Goal: Task Accomplishment & Management: Complete application form

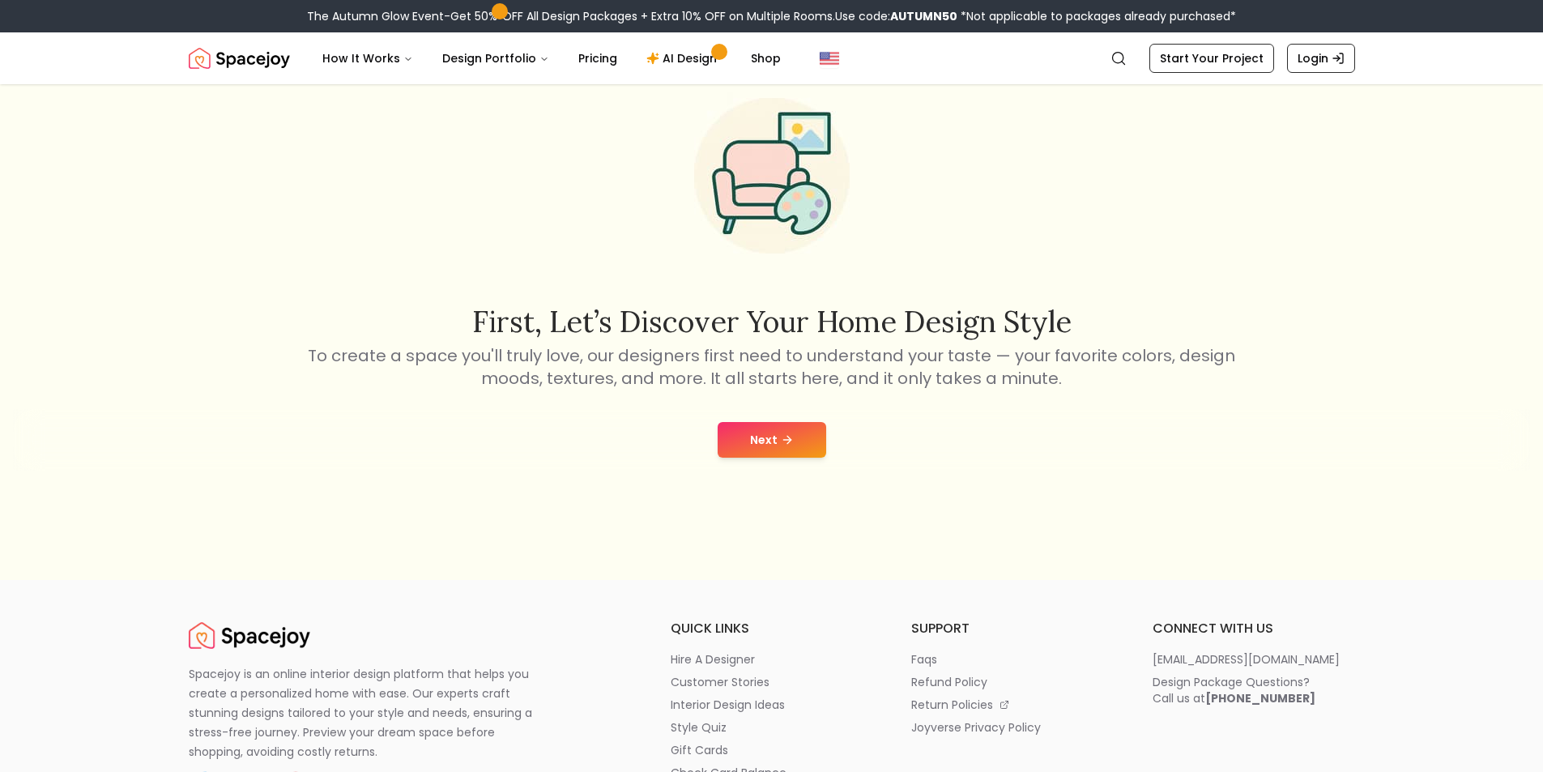
scroll to position [81, 0]
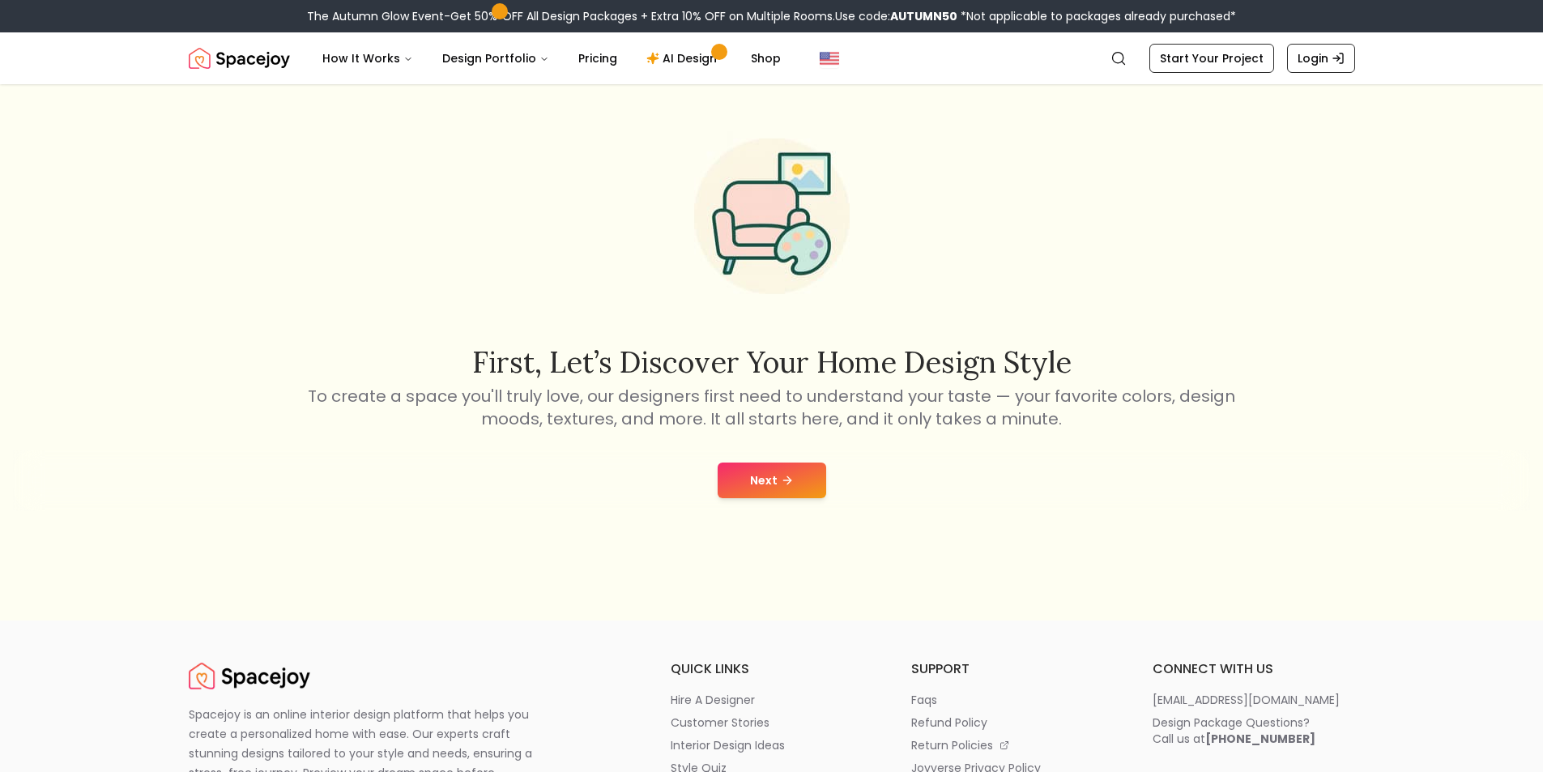
click at [776, 486] on button "Next" at bounding box center [771, 480] width 109 height 36
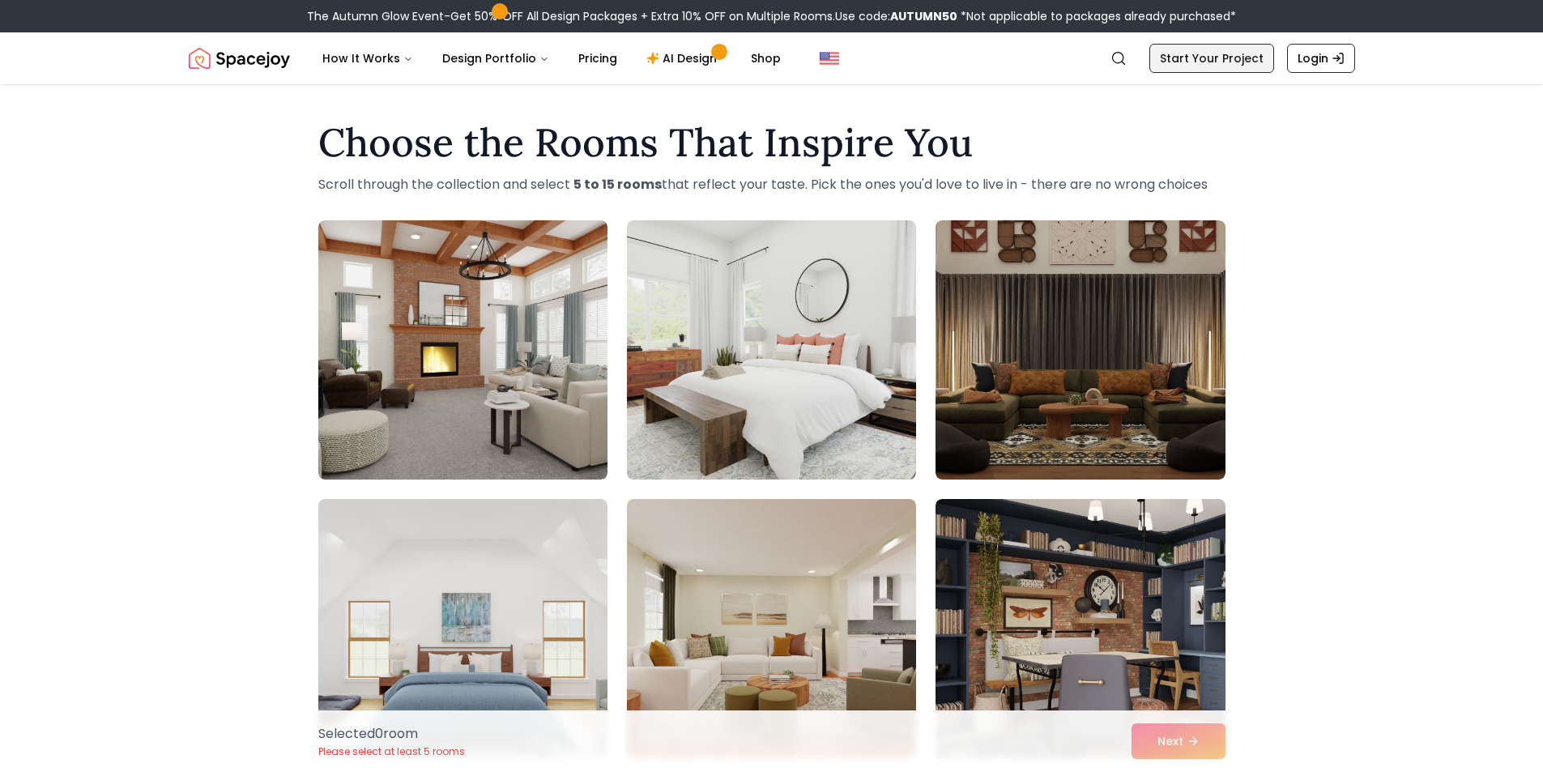
click at [1207, 57] on link "Start Your Project" at bounding box center [1211, 58] width 125 height 29
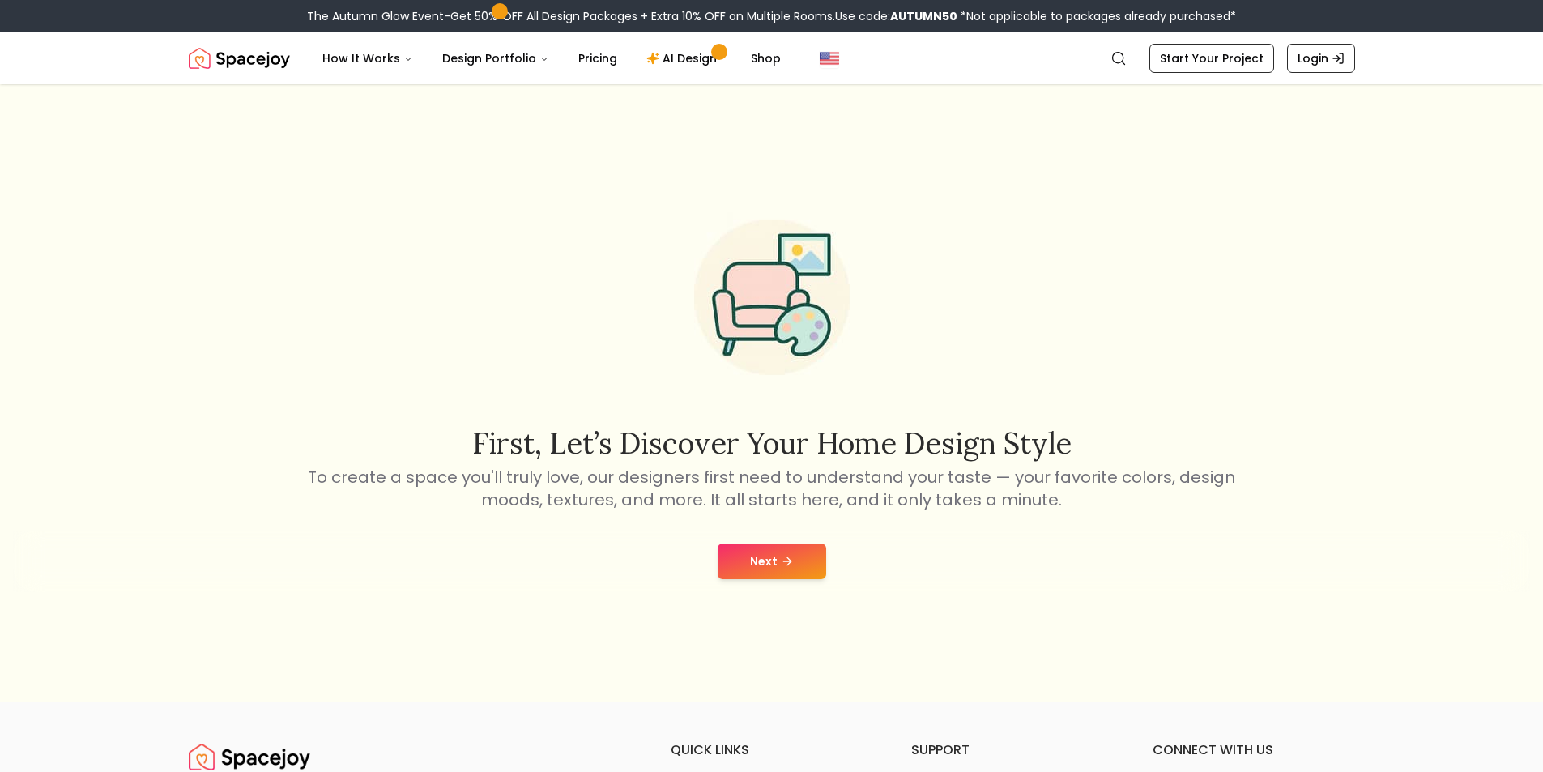
click at [751, 560] on button "Next" at bounding box center [771, 561] width 109 height 36
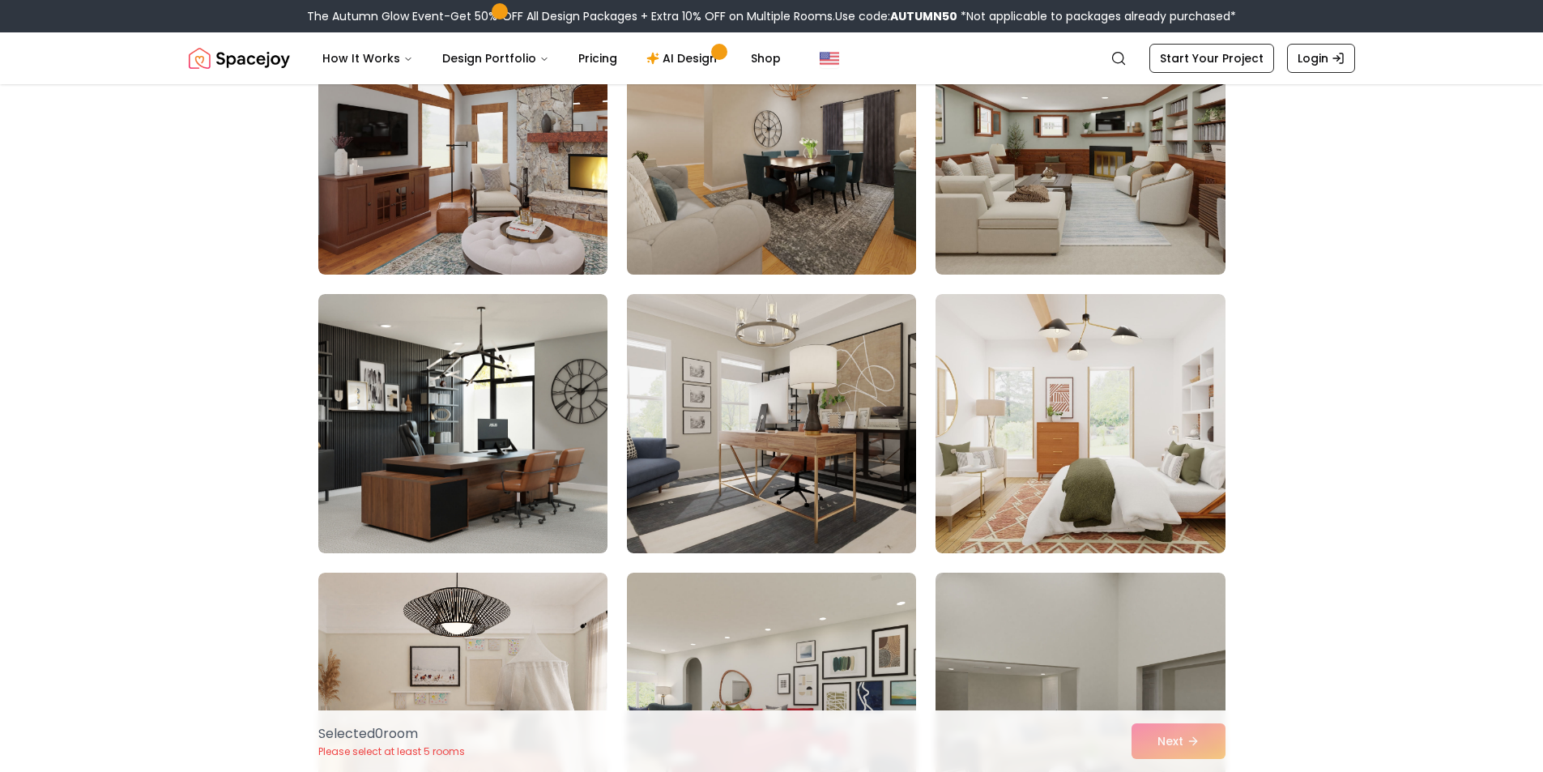
scroll to position [729, 0]
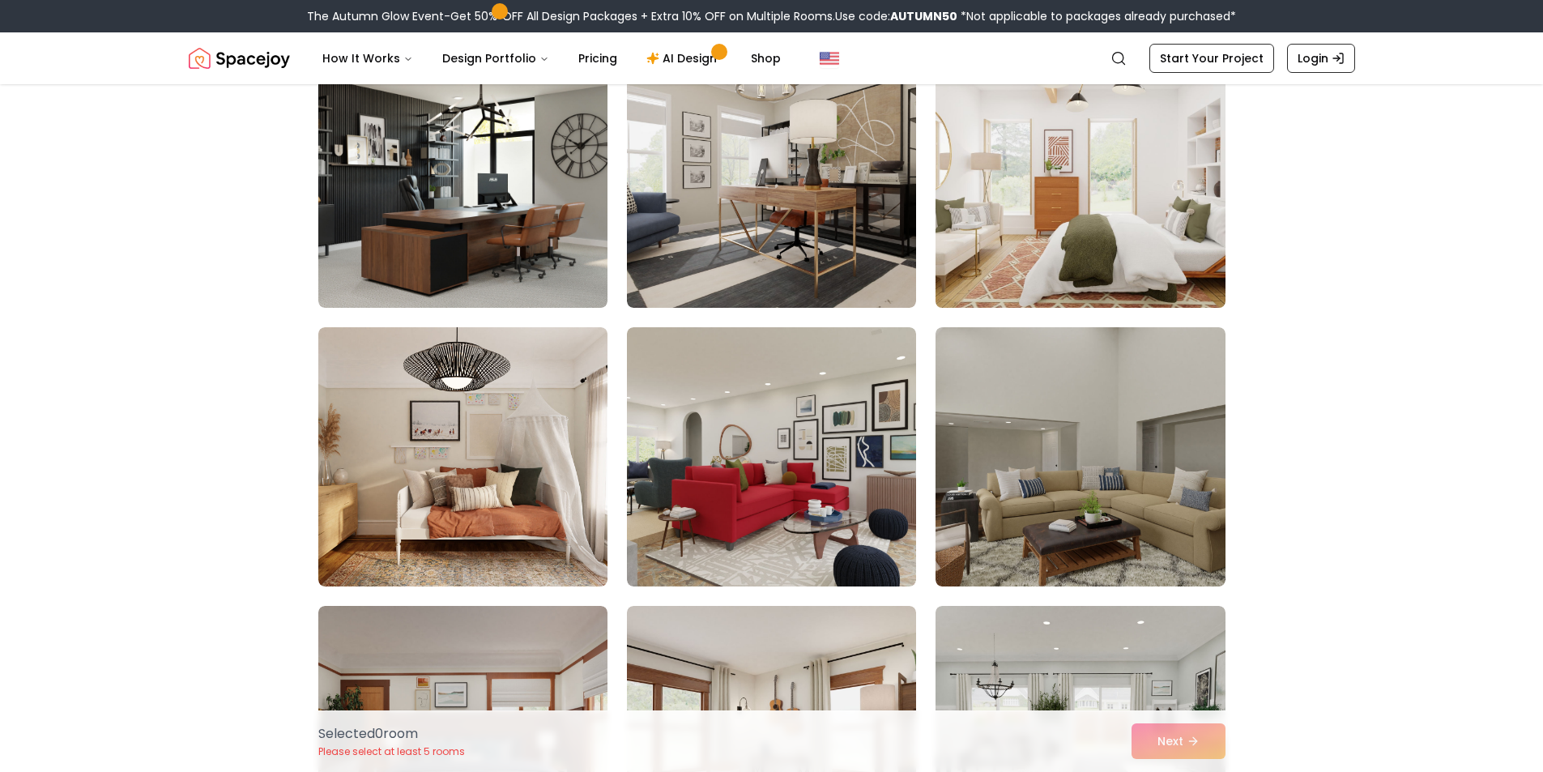
click at [1157, 261] on img at bounding box center [1080, 178] width 304 height 272
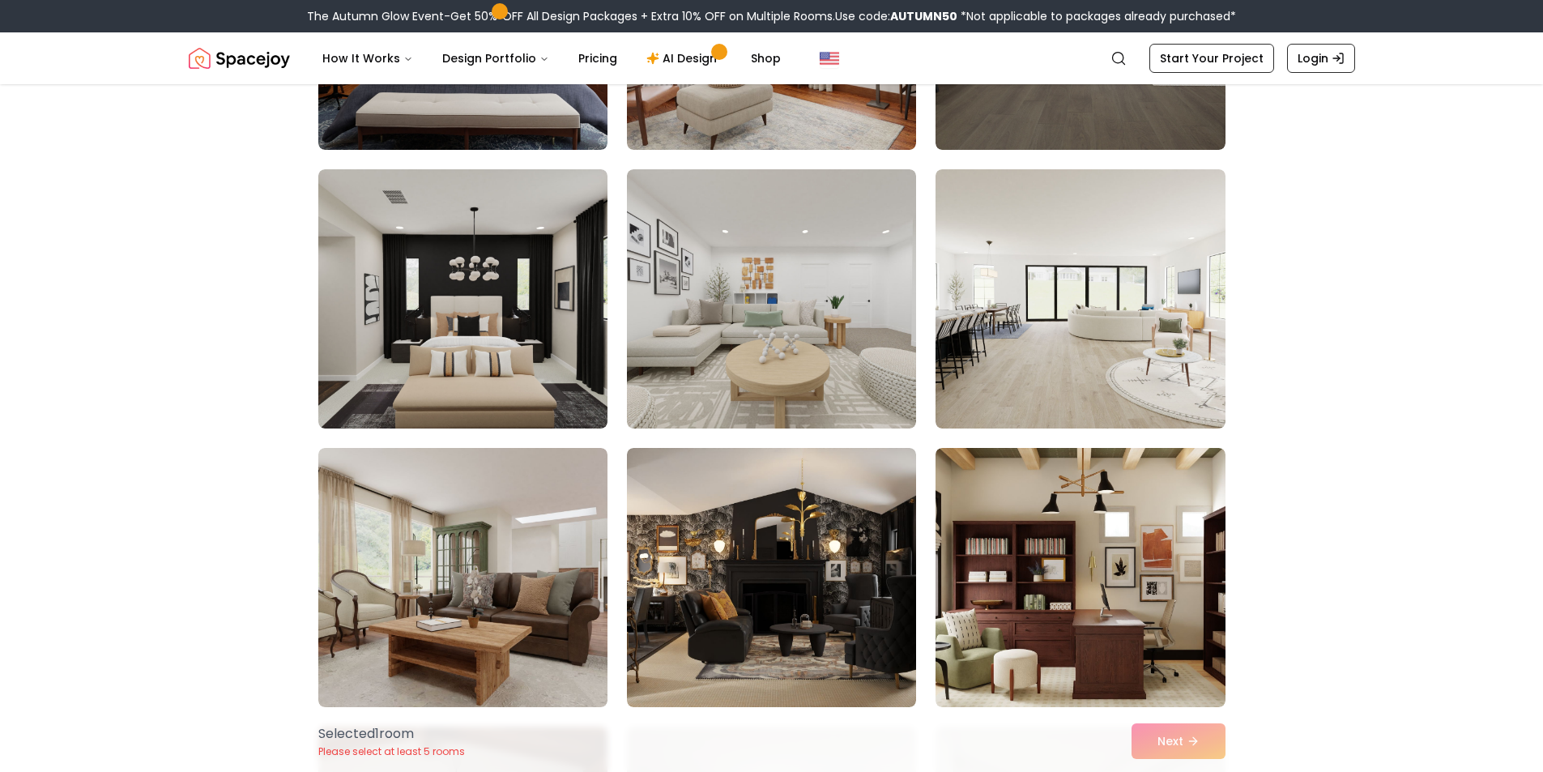
scroll to position [1458, 0]
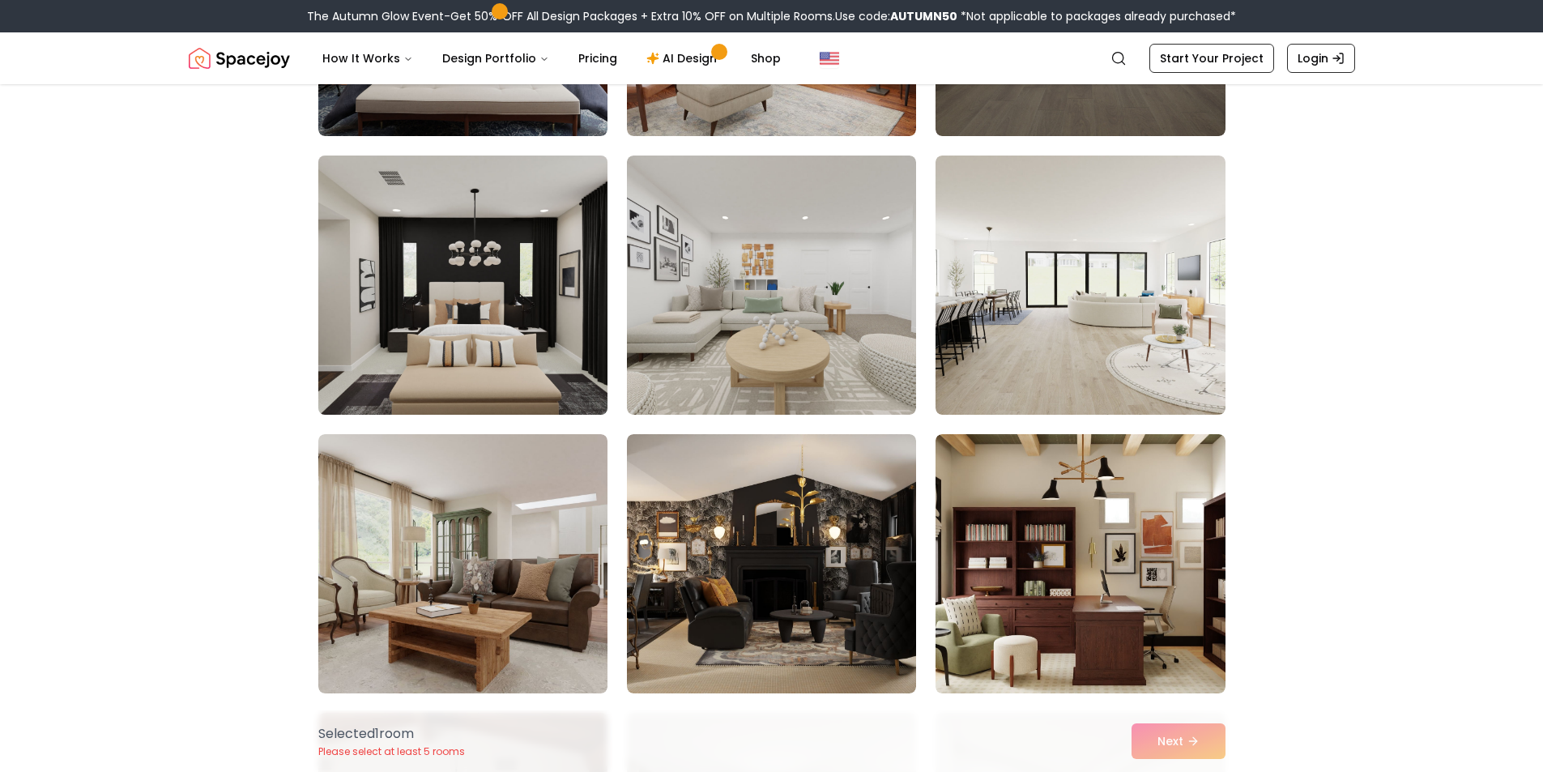
click at [534, 360] on img at bounding box center [463, 285] width 304 height 272
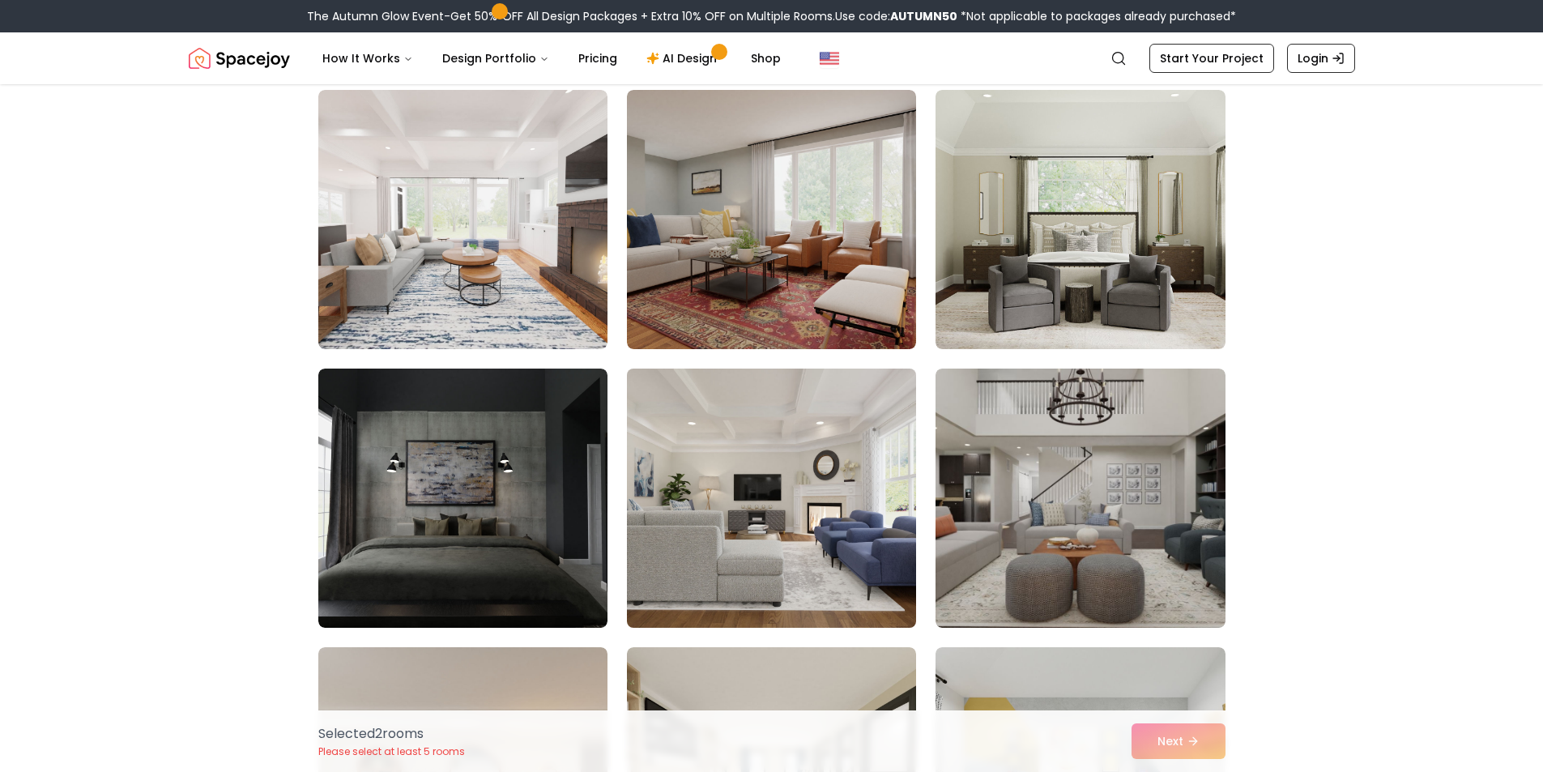
scroll to position [2996, 0]
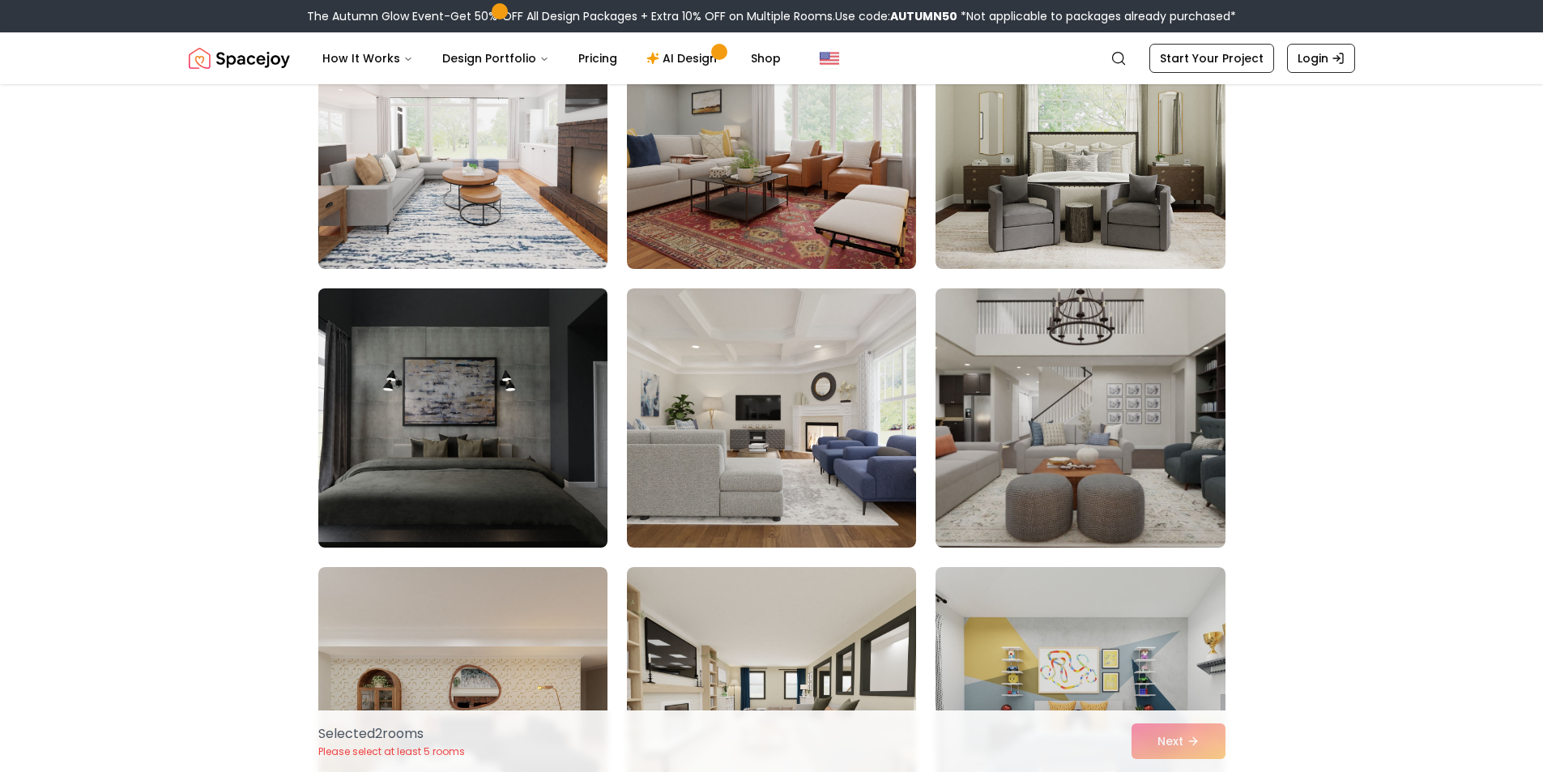
click at [519, 431] on img at bounding box center [463, 418] width 304 height 272
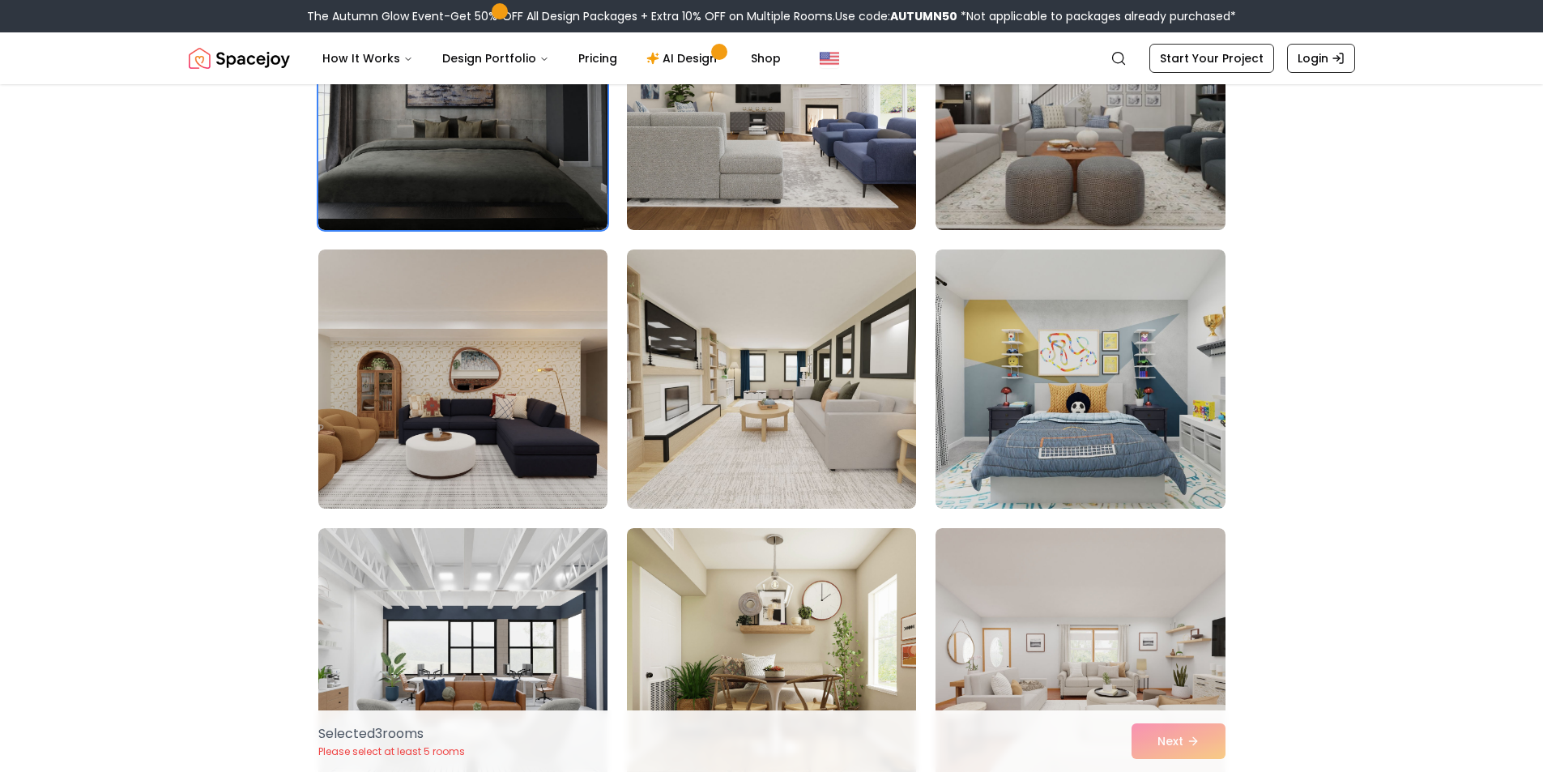
scroll to position [3320, 0]
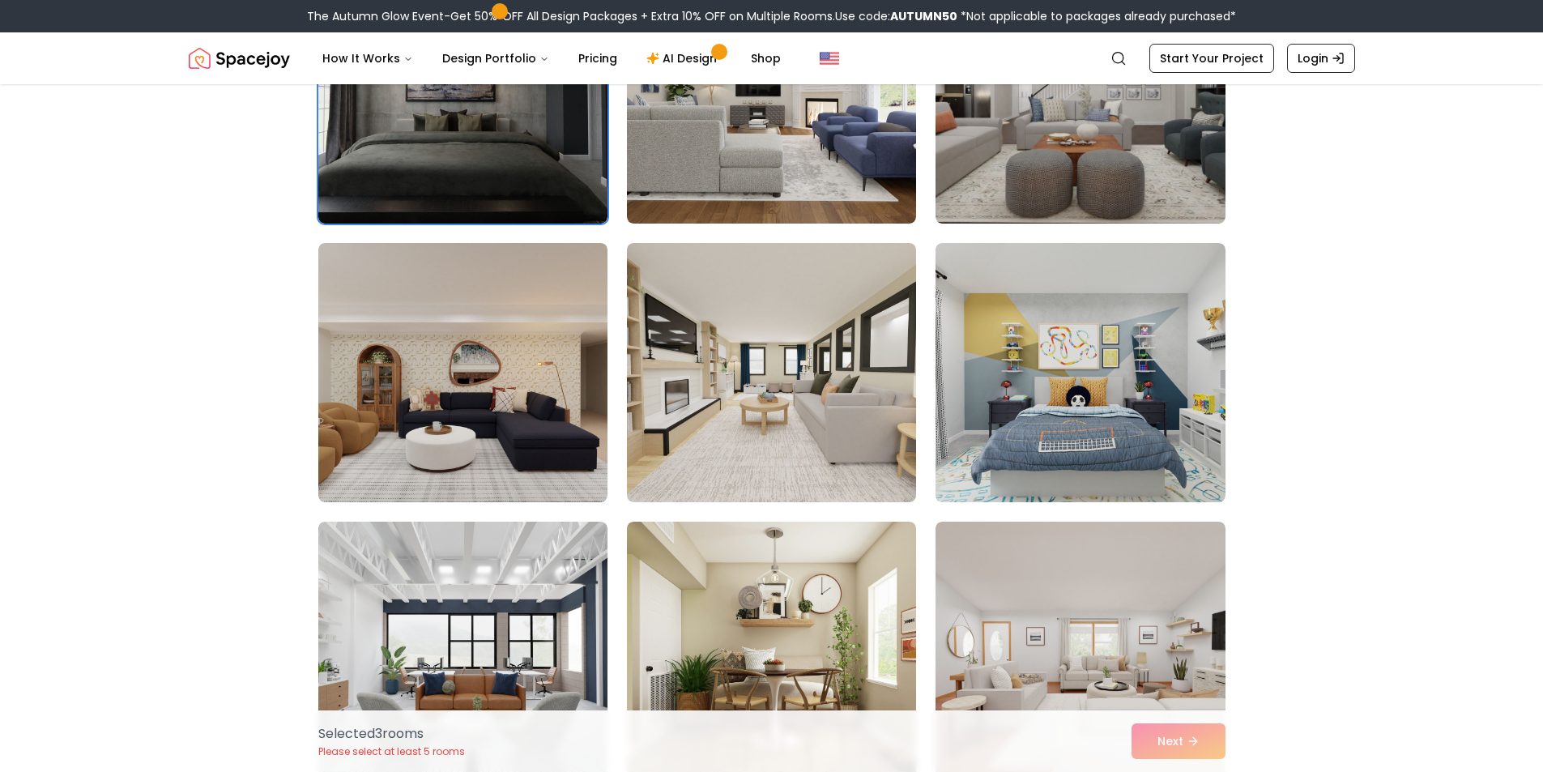
click at [1183, 747] on div "Selected 3 room s Please select at least 5 rooms Next" at bounding box center [771, 741] width 933 height 62
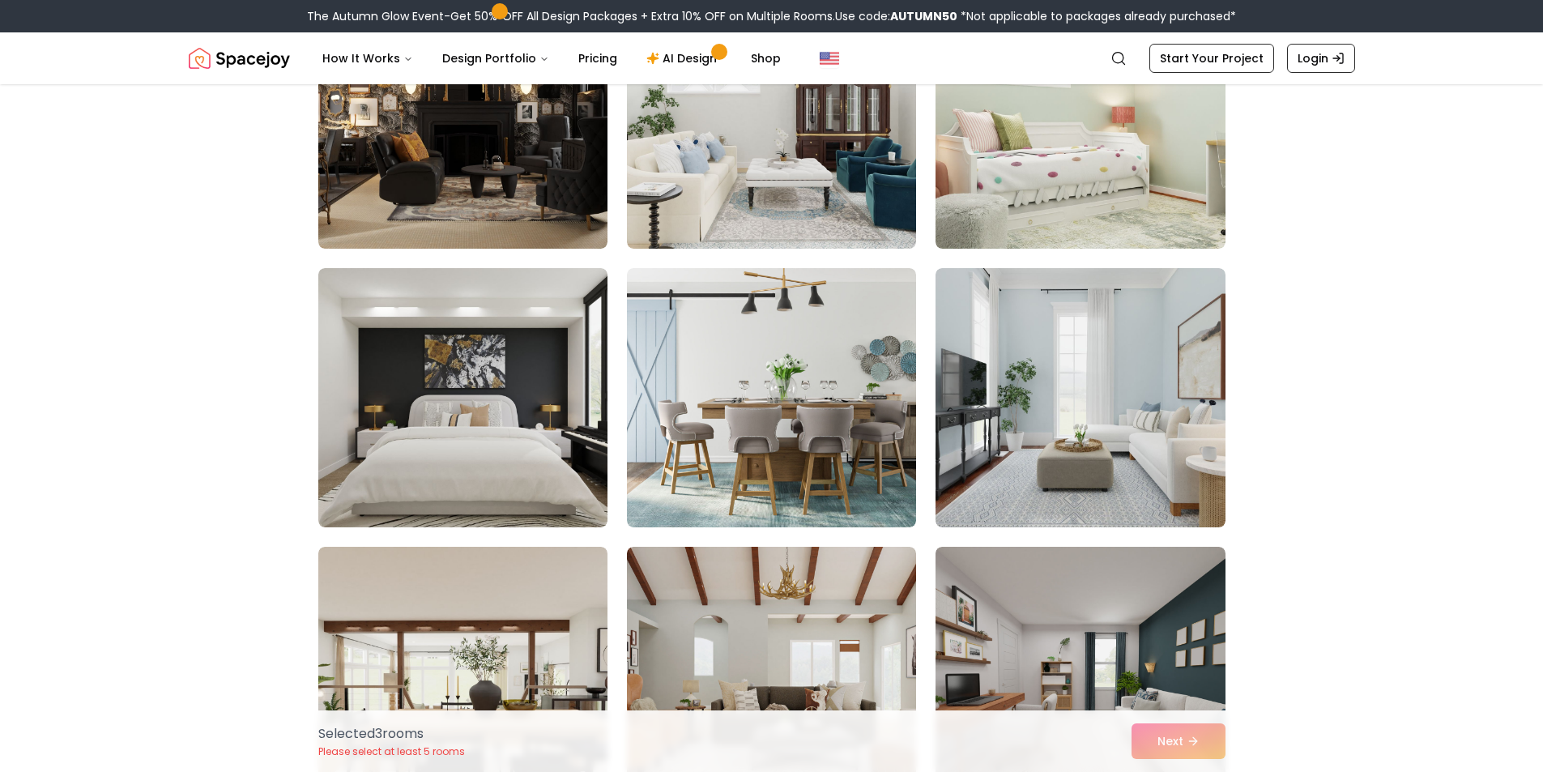
scroll to position [5344, 0]
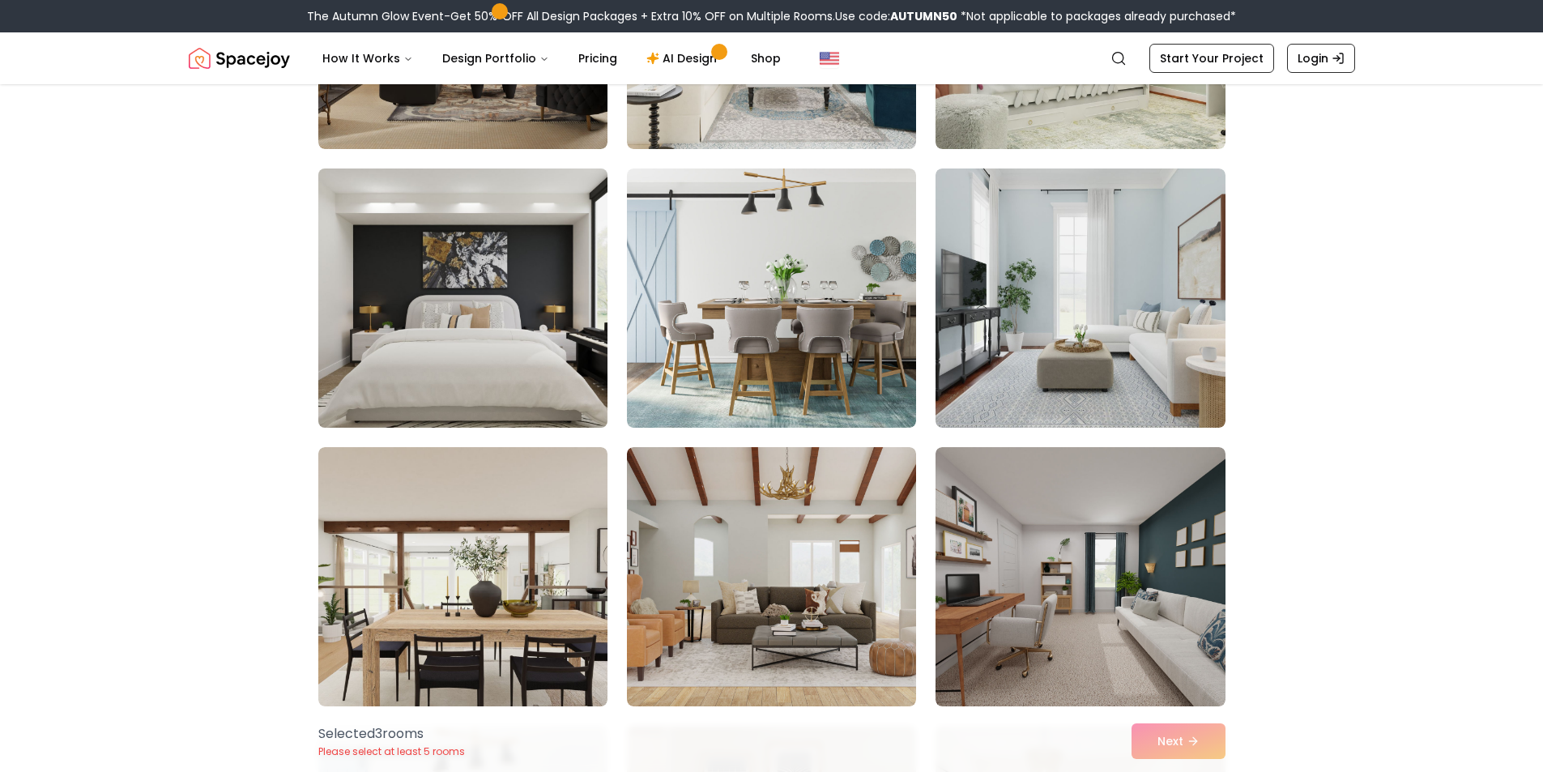
click at [534, 379] on img at bounding box center [463, 298] width 304 height 272
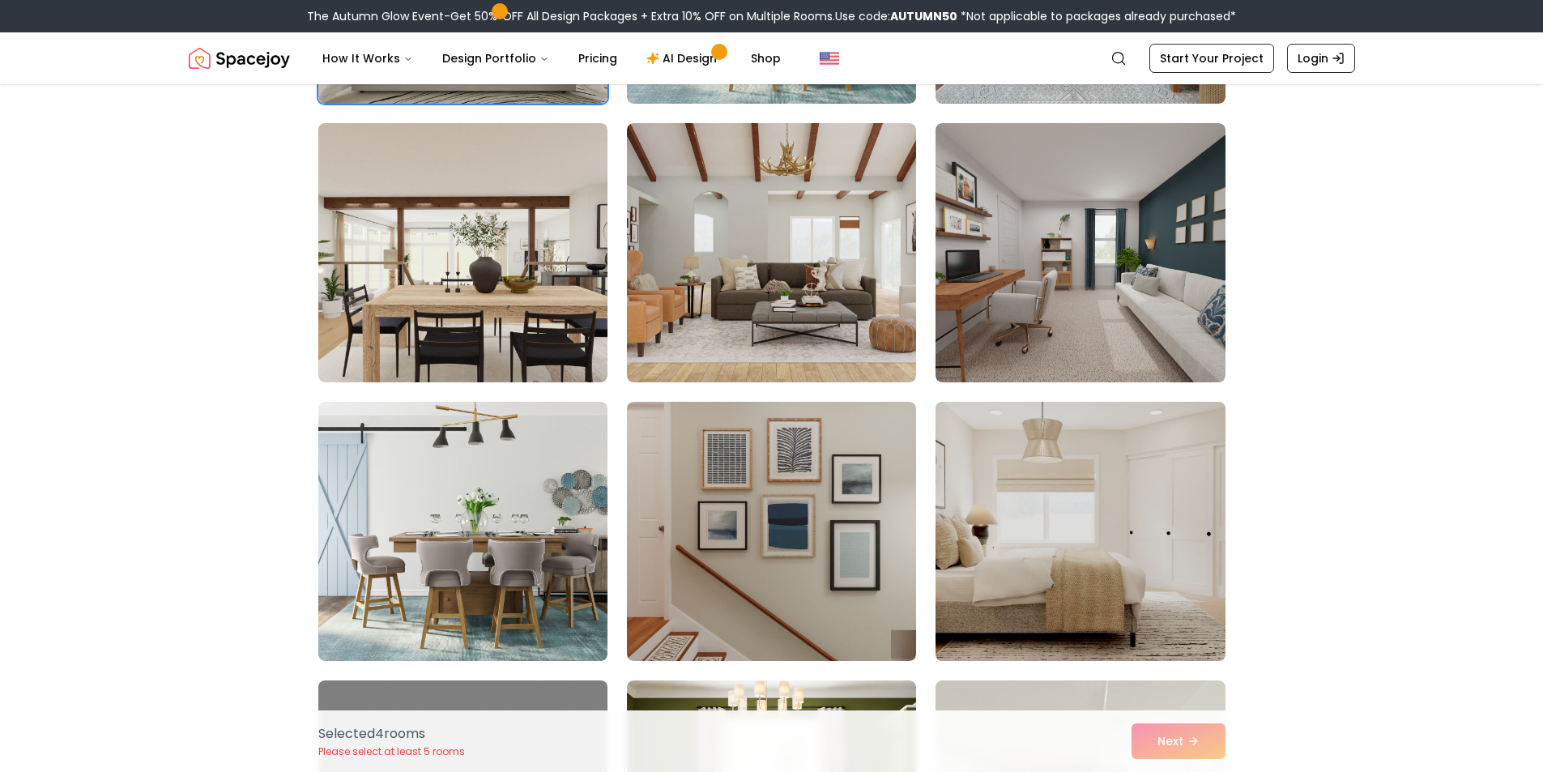
scroll to position [5930, 0]
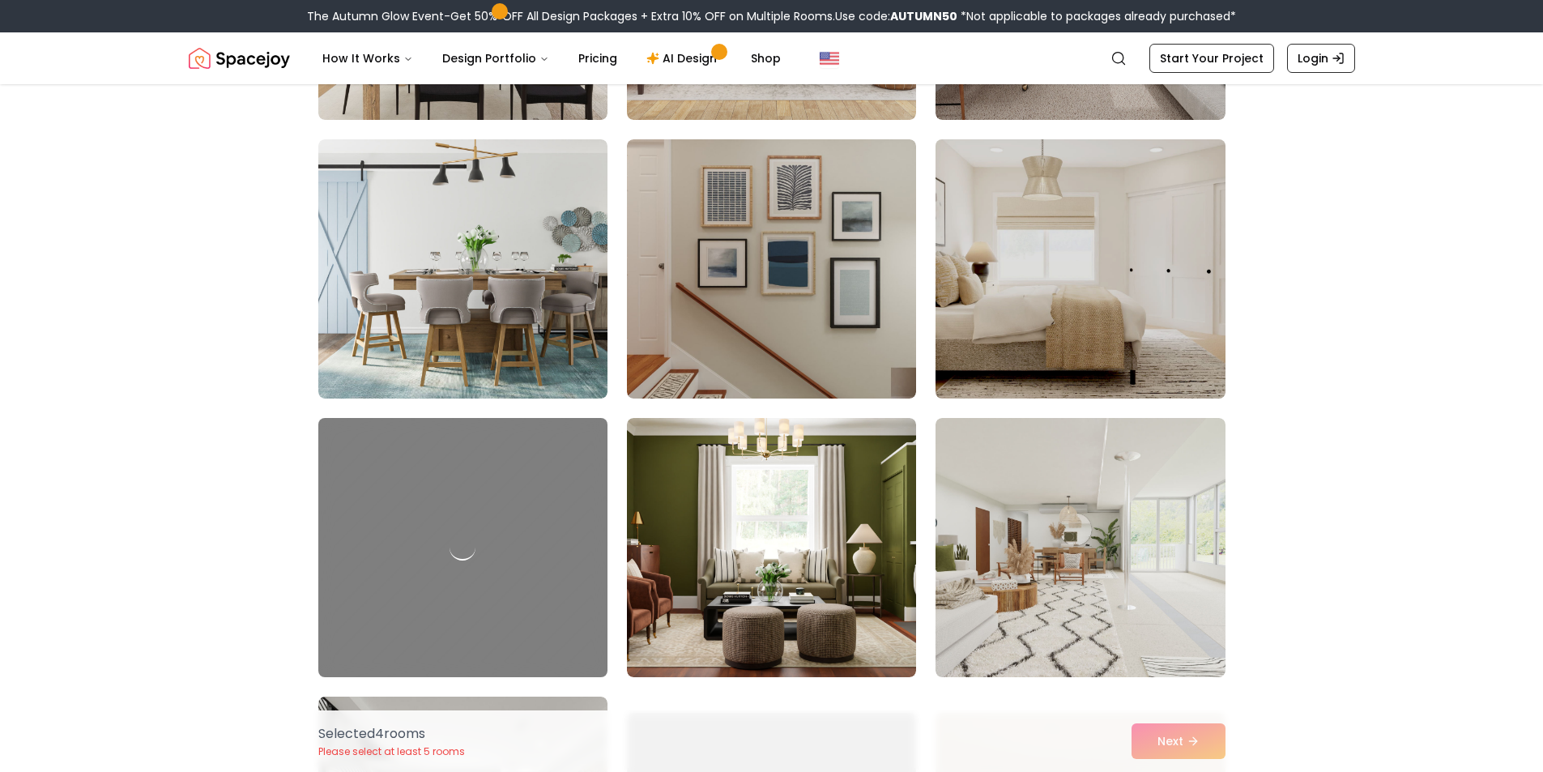
click at [1098, 299] on img at bounding box center [1080, 269] width 304 height 272
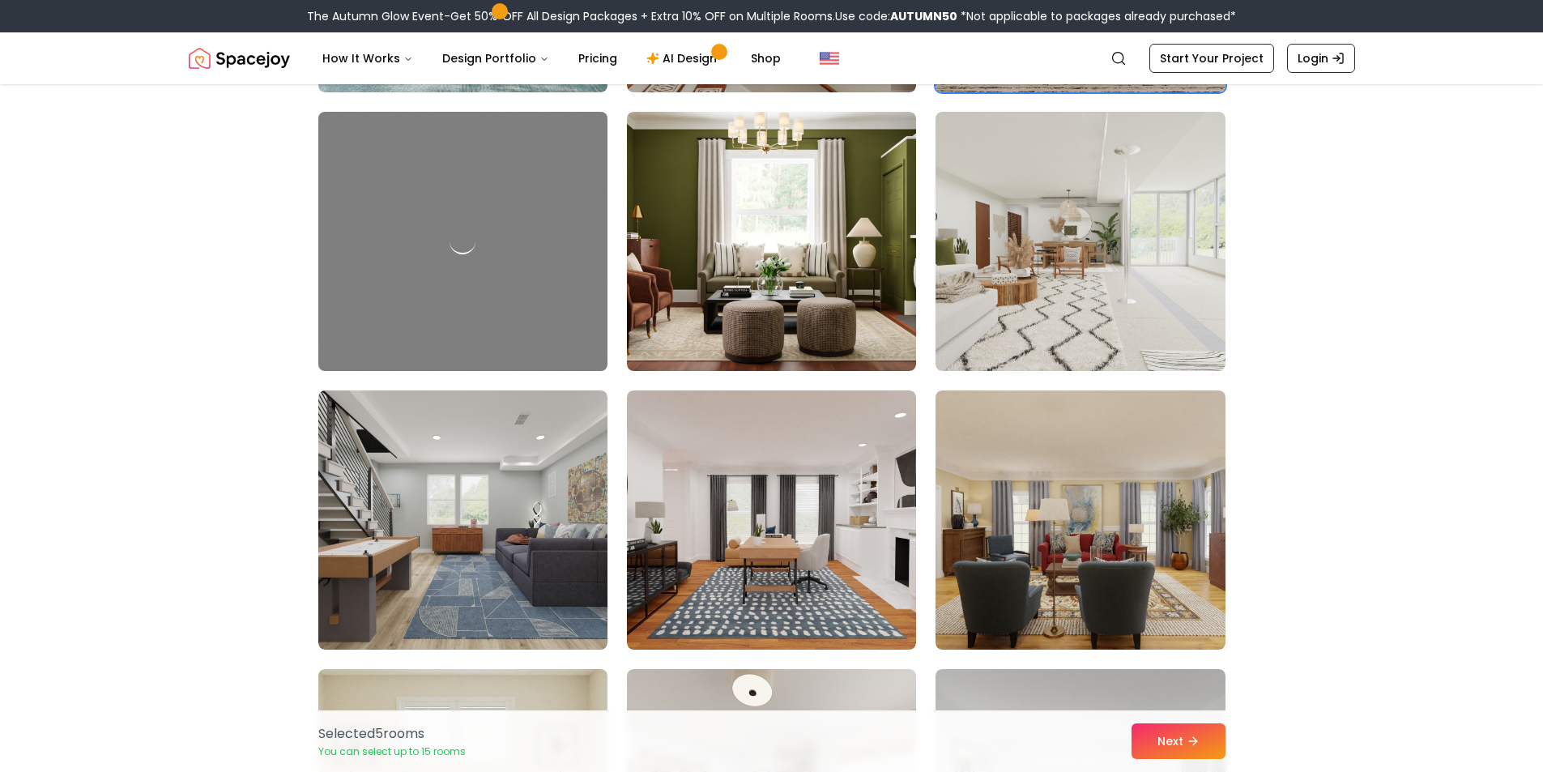
scroll to position [6316, 0]
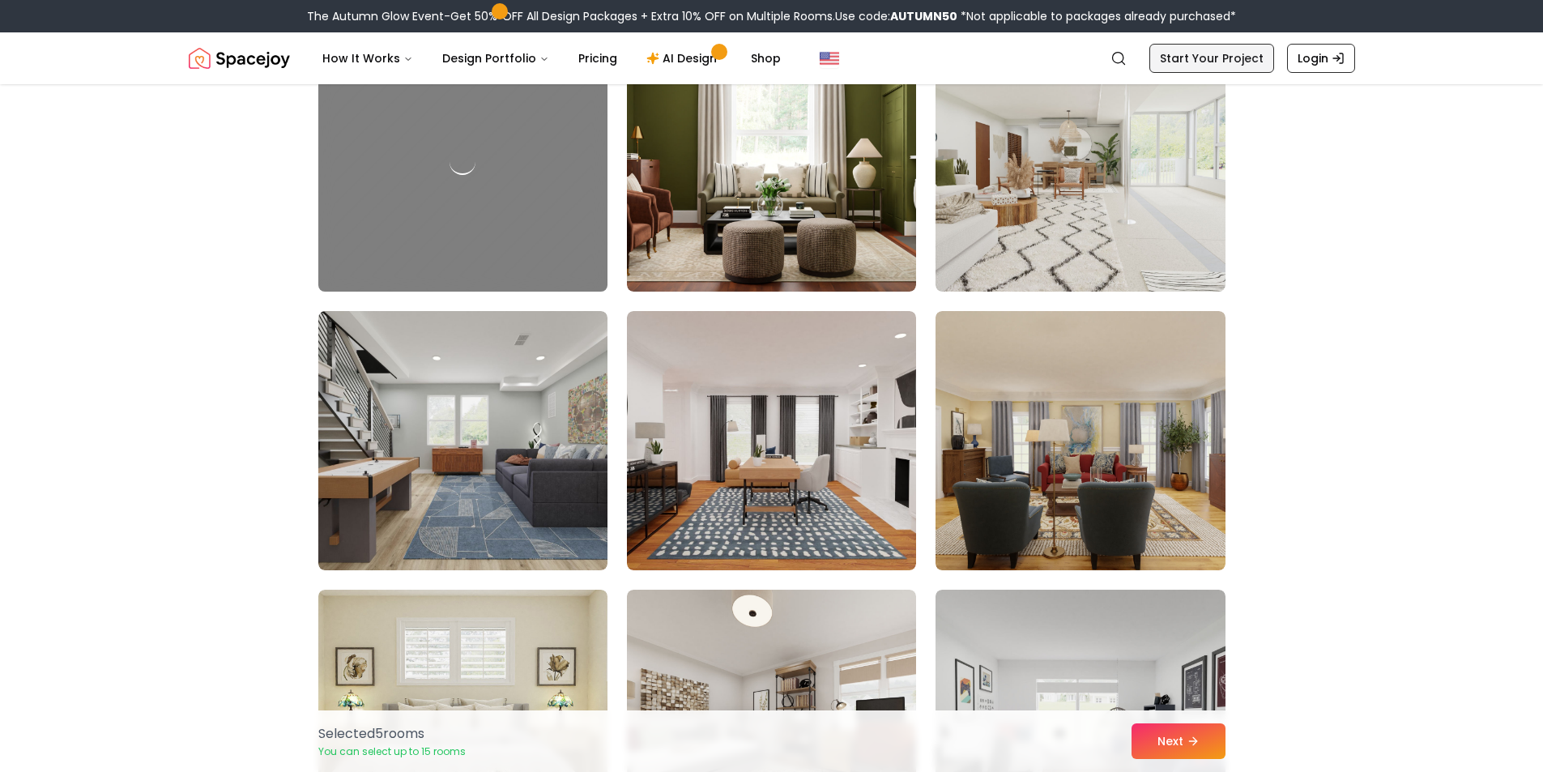
click at [1202, 63] on link "Start Your Project" at bounding box center [1211, 58] width 125 height 29
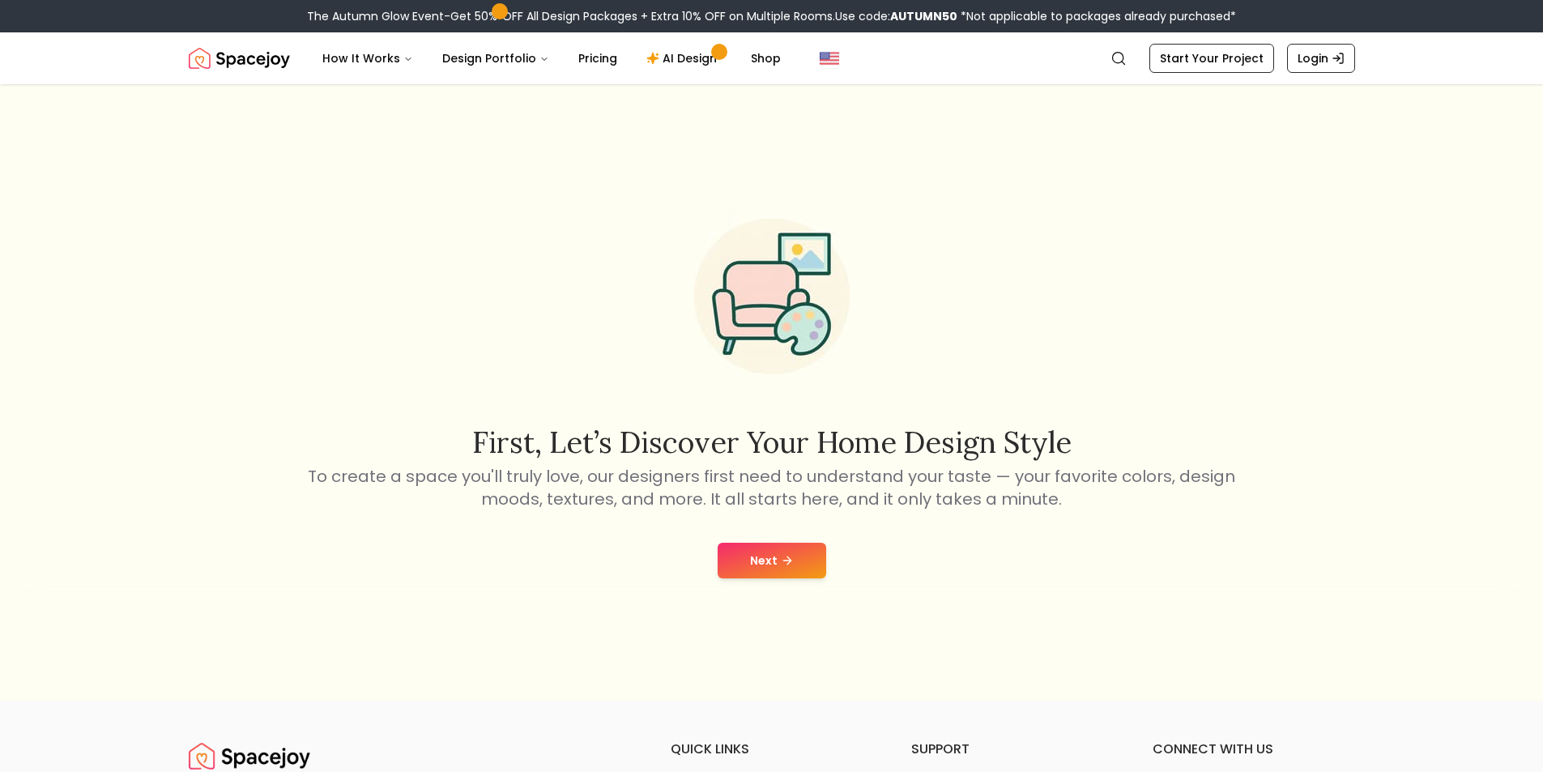
scroll to position [162, 0]
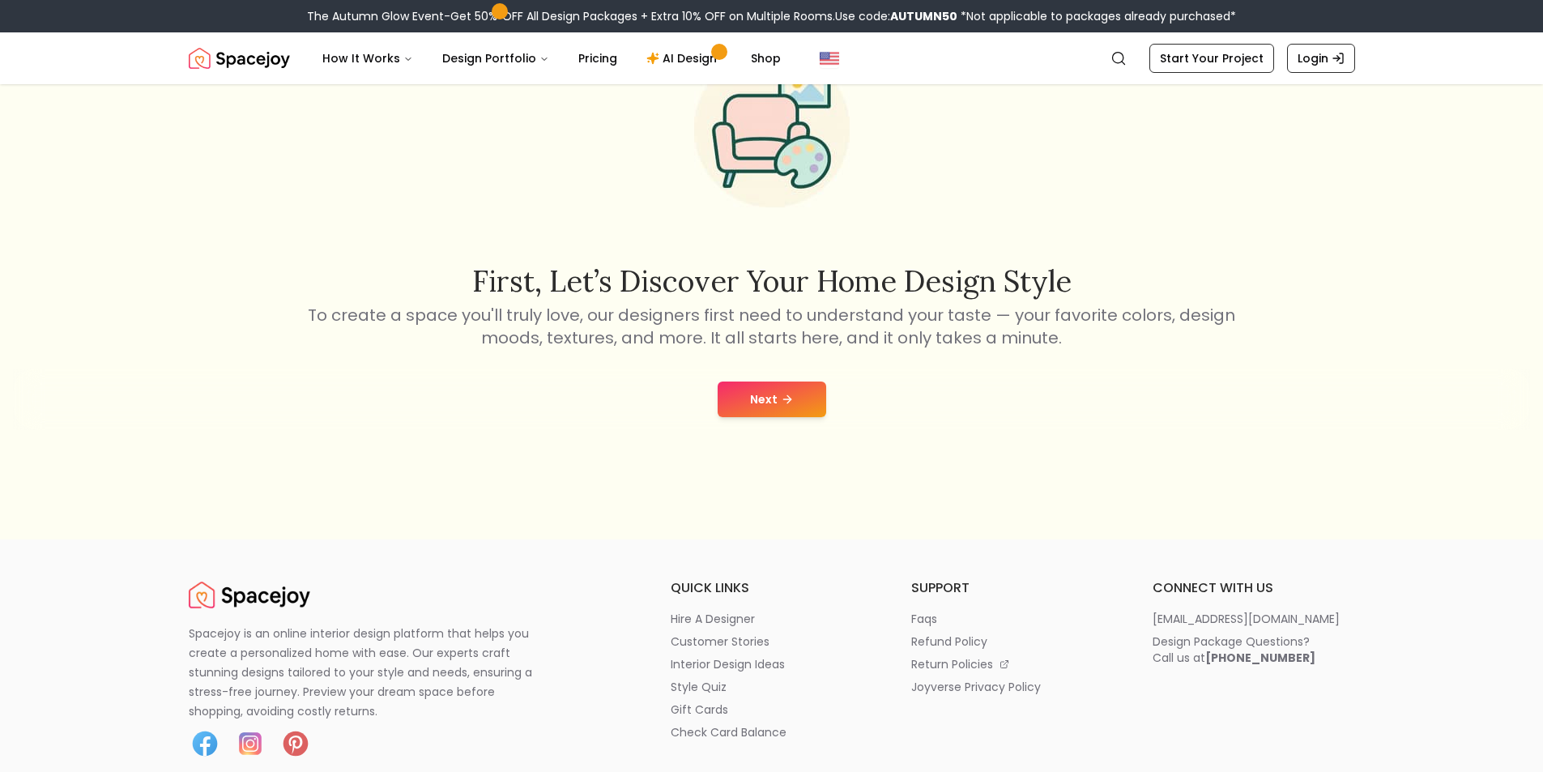
click at [815, 401] on button "Next" at bounding box center [771, 399] width 109 height 36
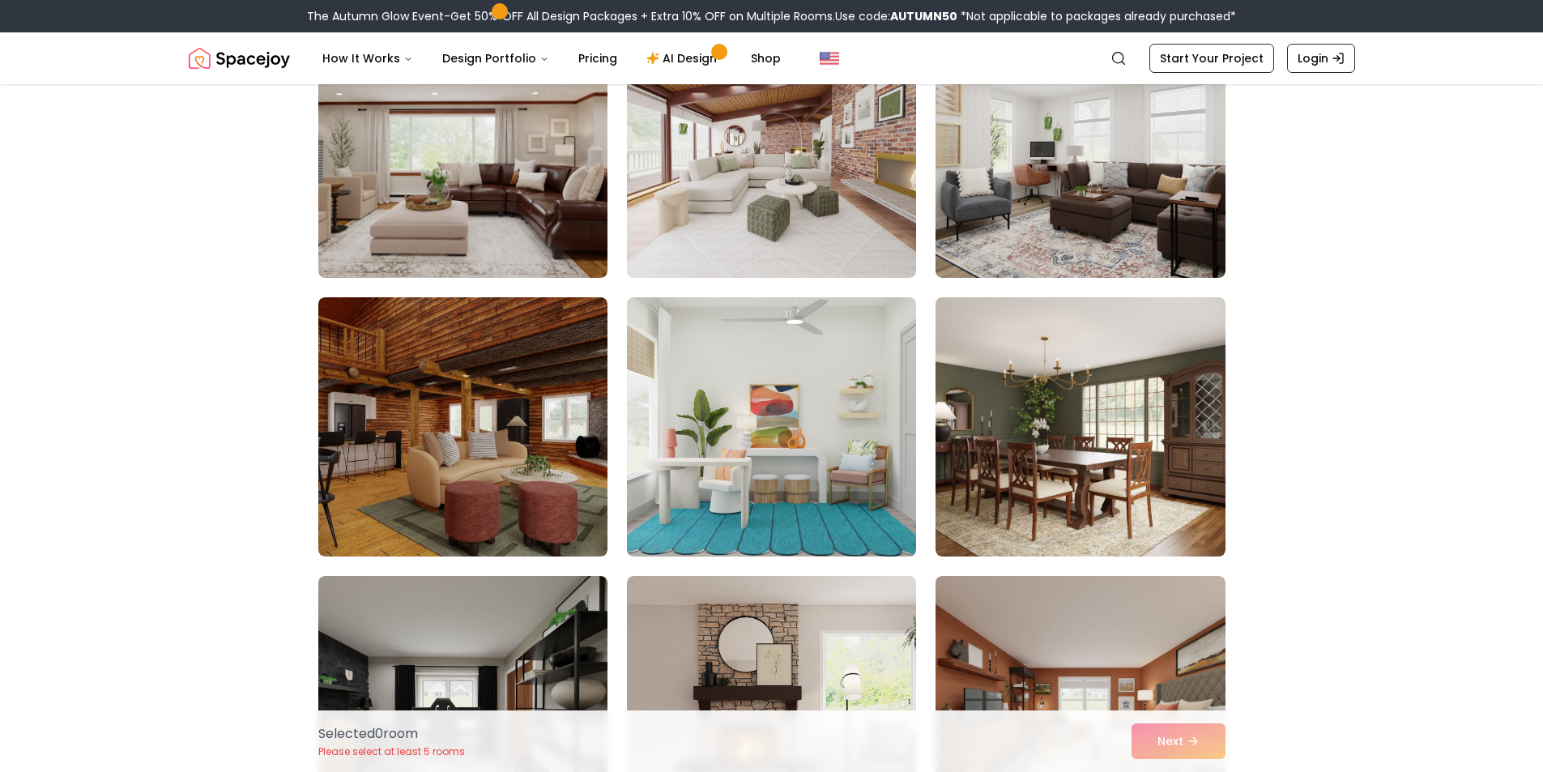
scroll to position [405, 0]
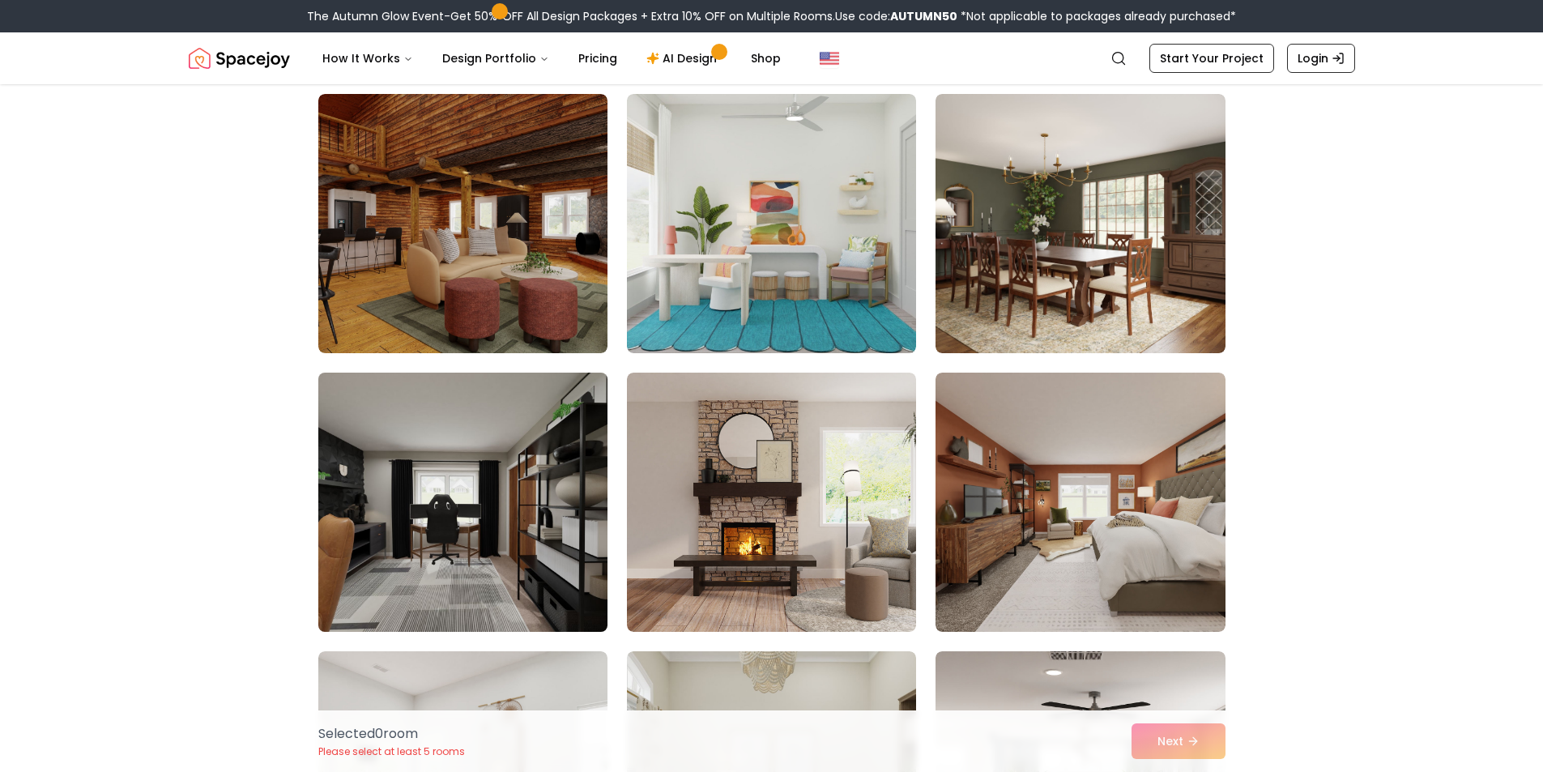
click at [572, 478] on img at bounding box center [463, 502] width 304 height 272
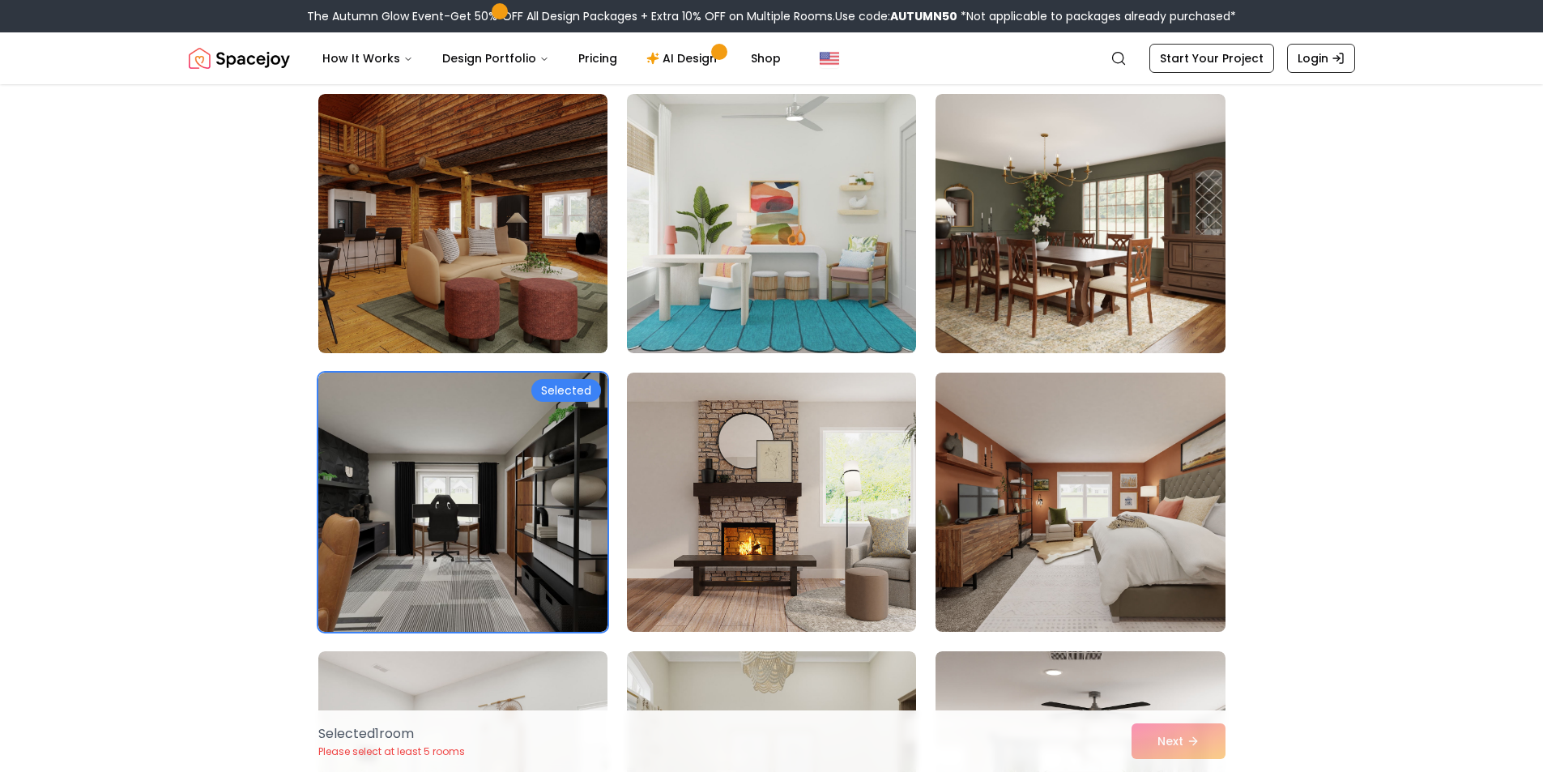
click at [984, 530] on img at bounding box center [1080, 502] width 304 height 272
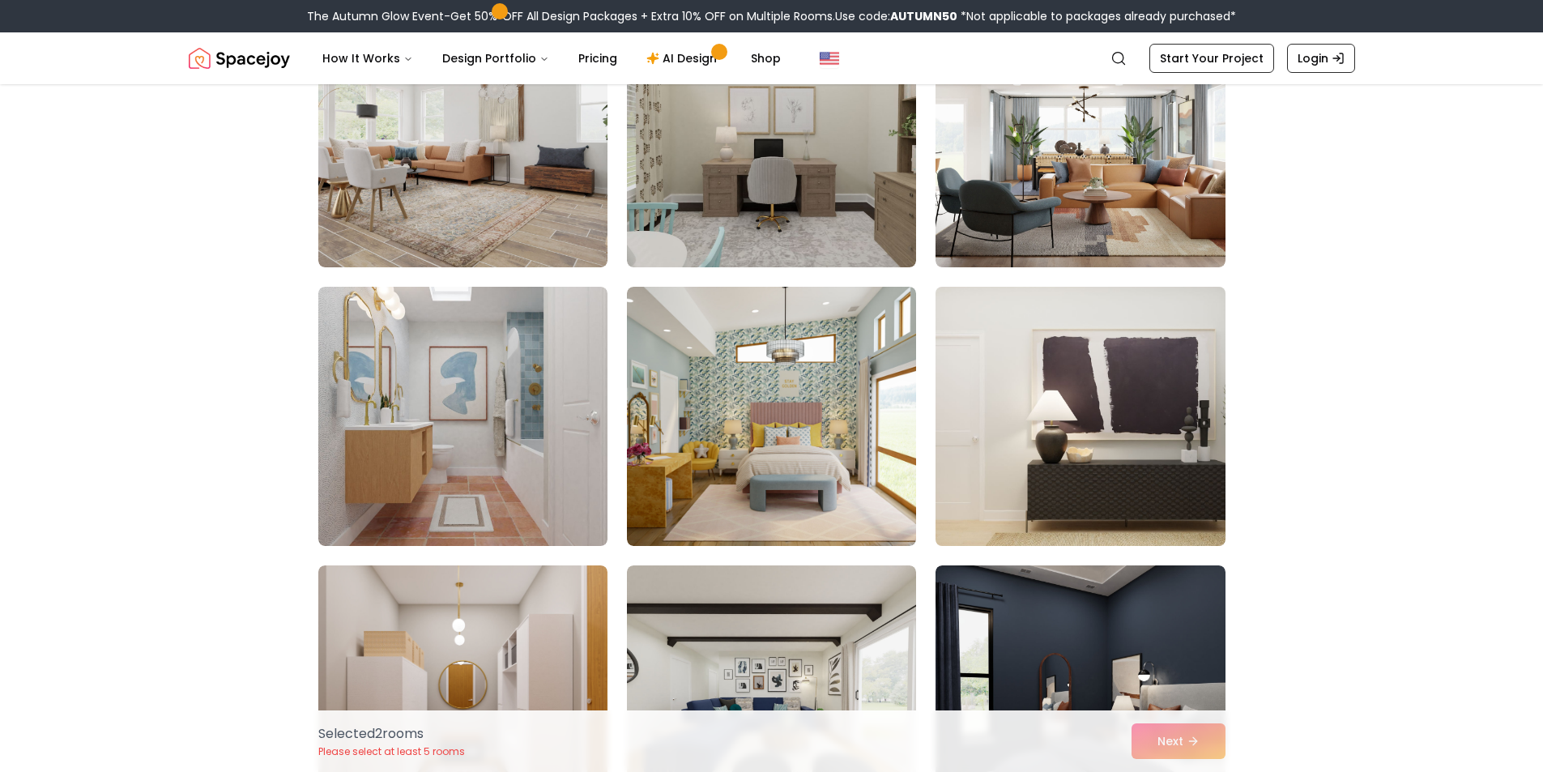
scroll to position [1458, 0]
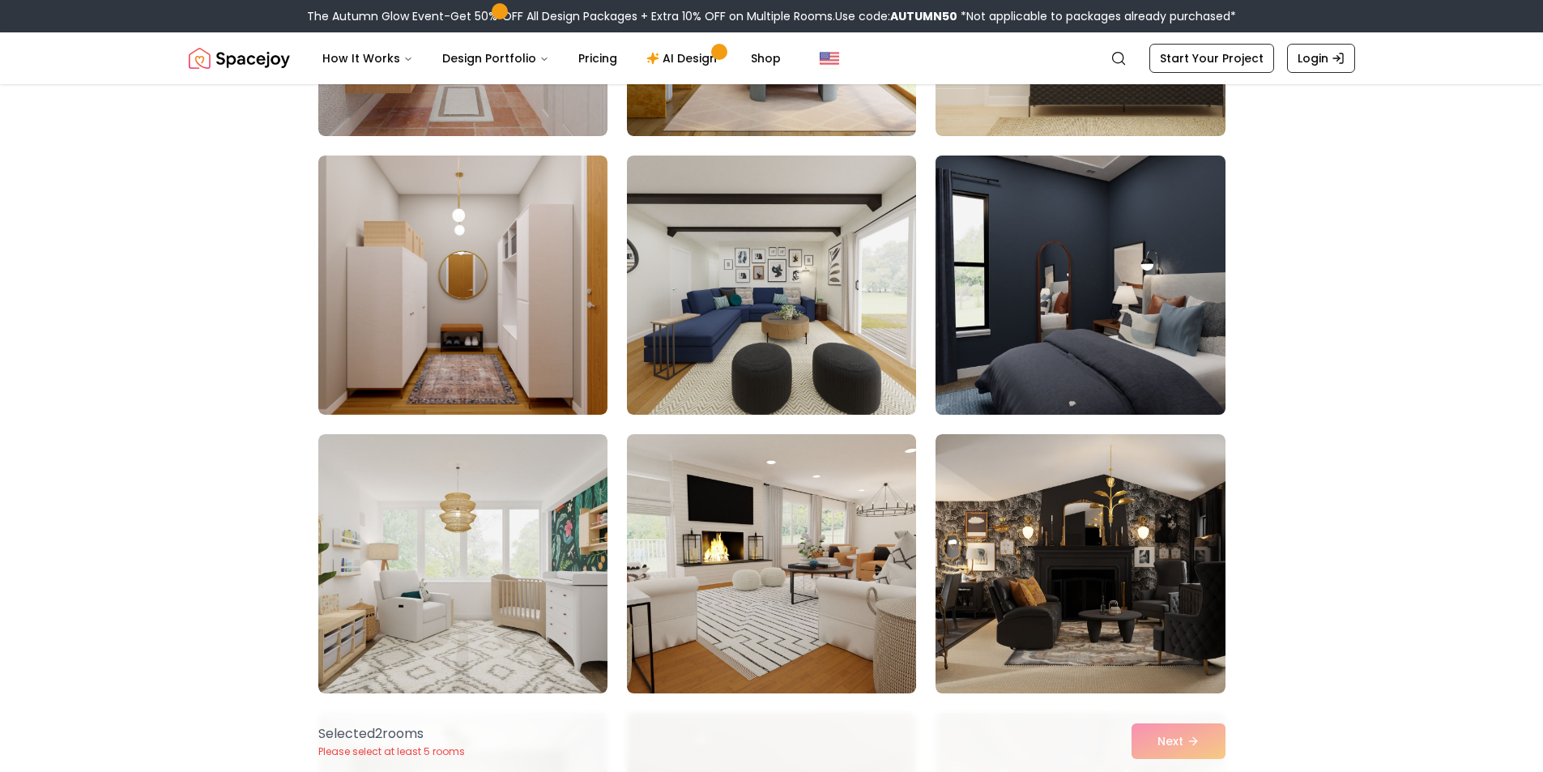
click at [1058, 383] on img at bounding box center [1080, 285] width 304 height 272
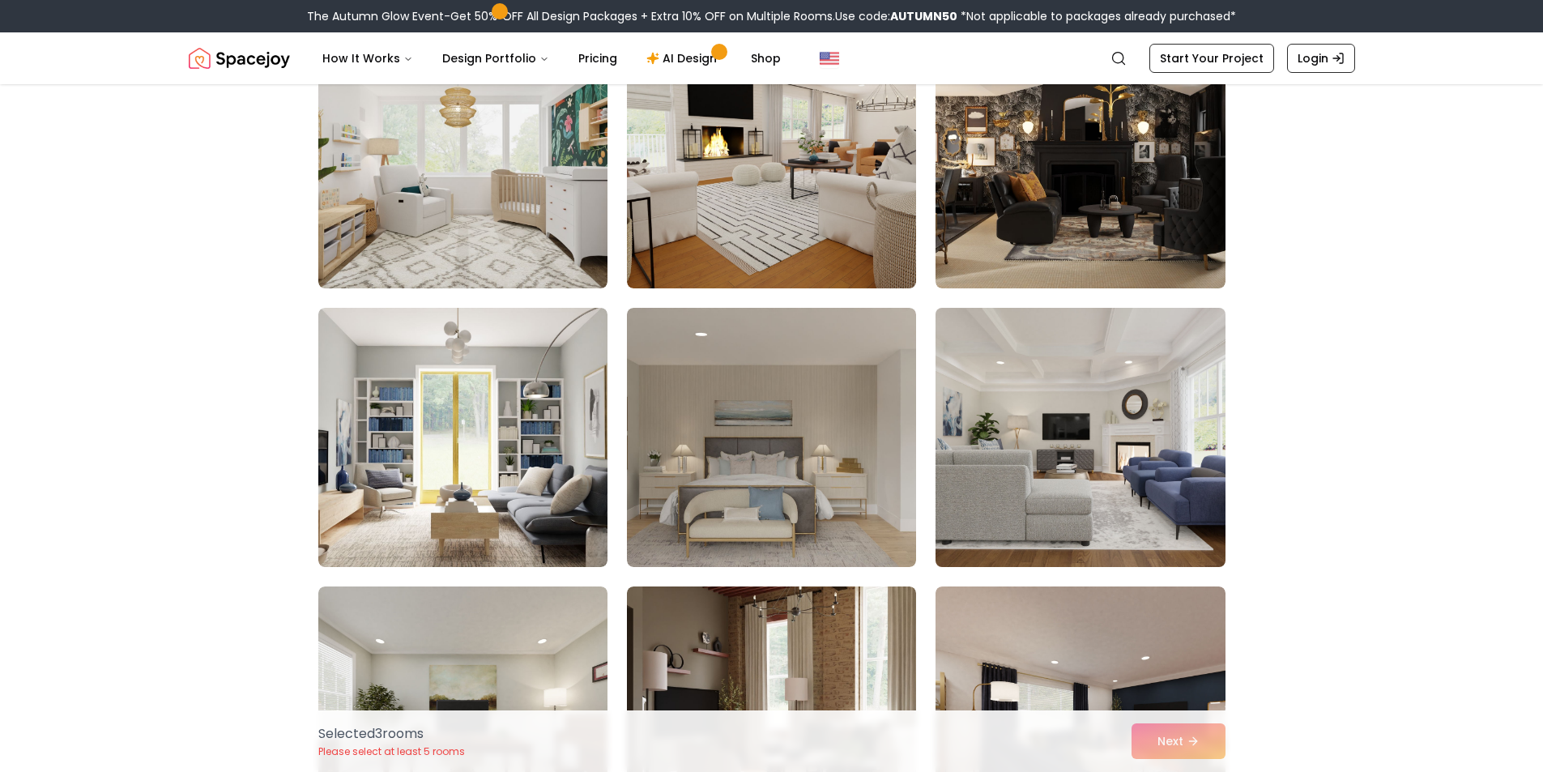
scroll to position [1943, 0]
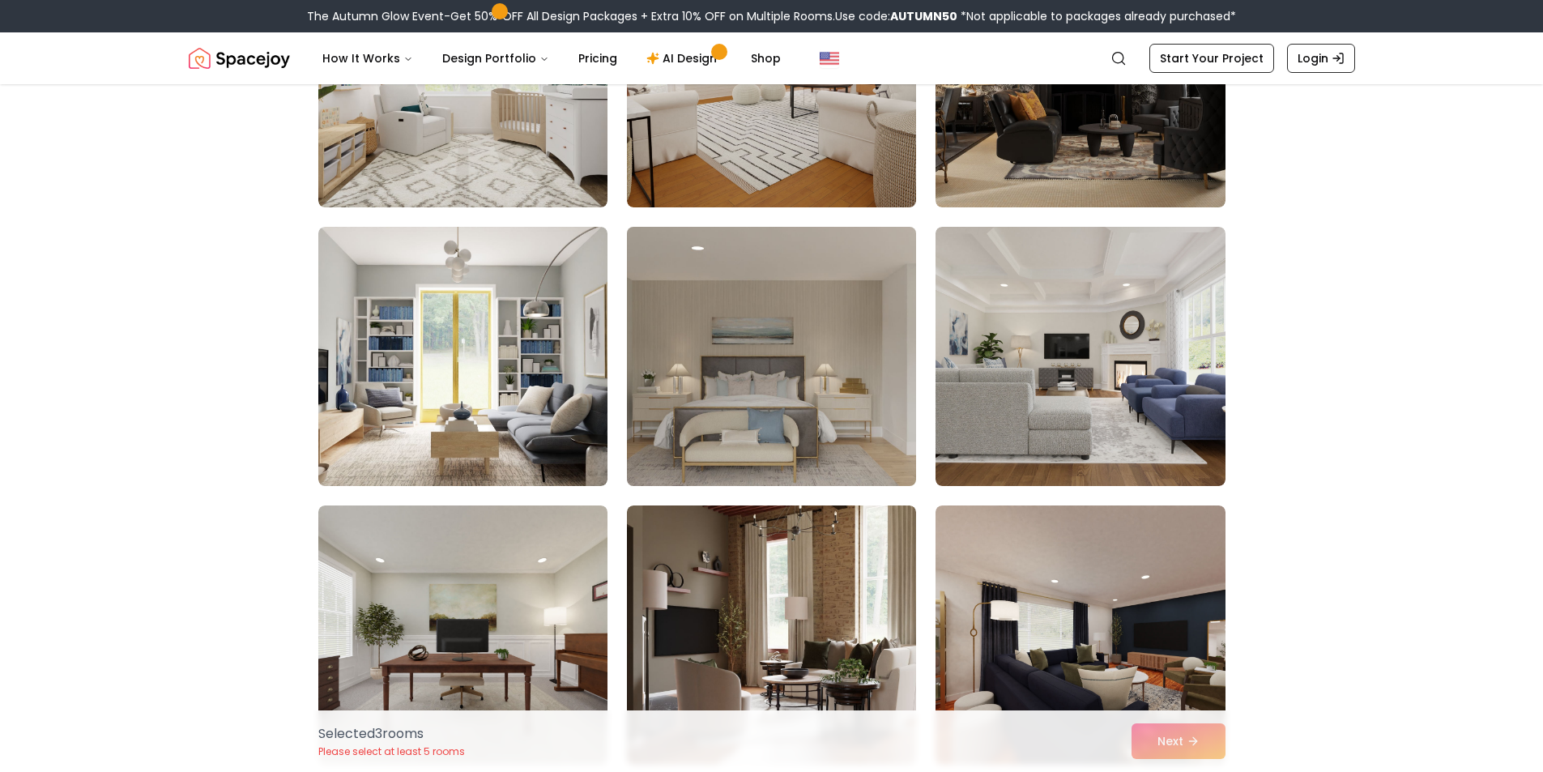
click at [763, 371] on img at bounding box center [771, 356] width 304 height 272
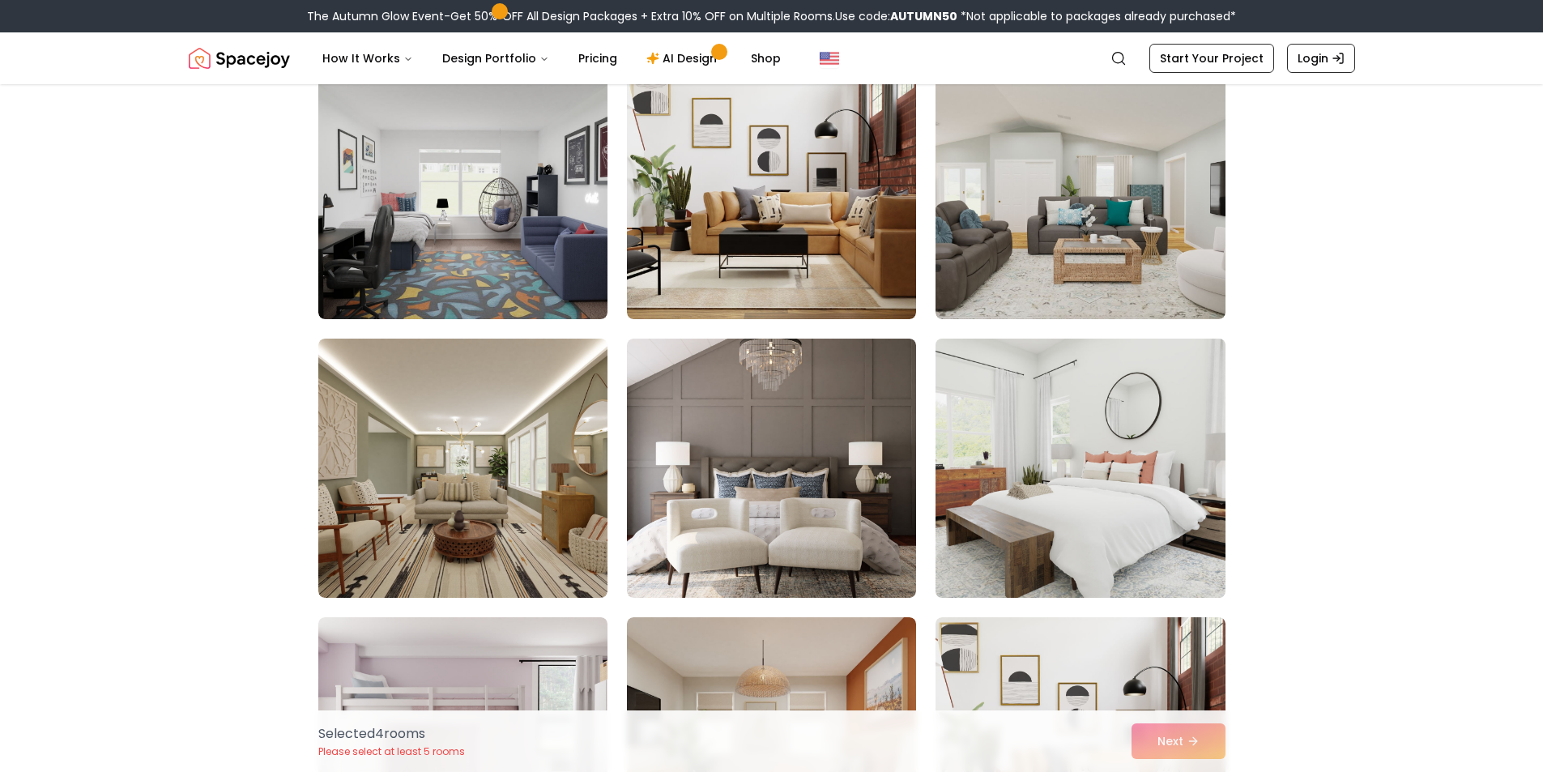
scroll to position [4696, 0]
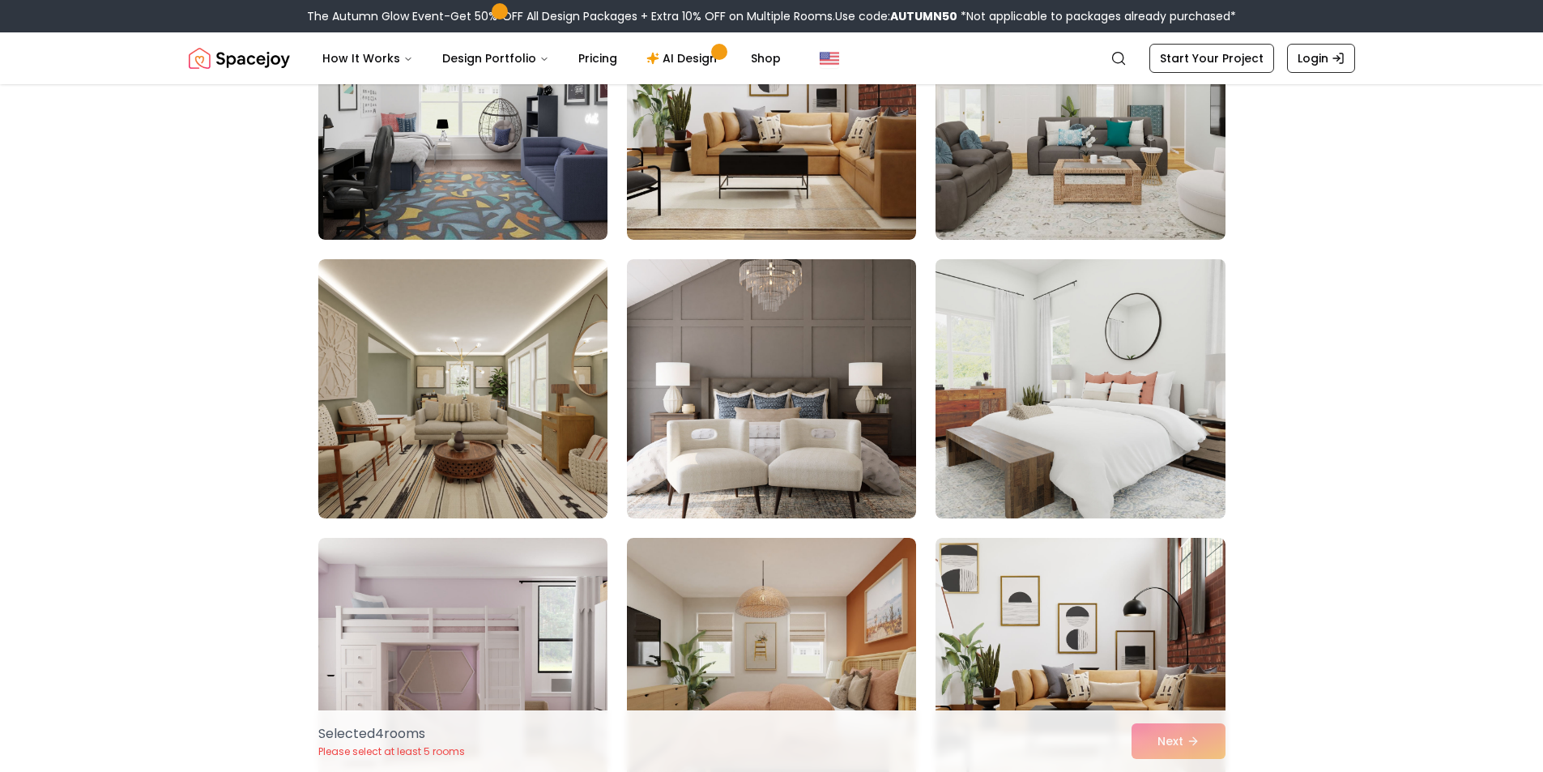
click at [1019, 436] on img at bounding box center [1080, 389] width 304 height 272
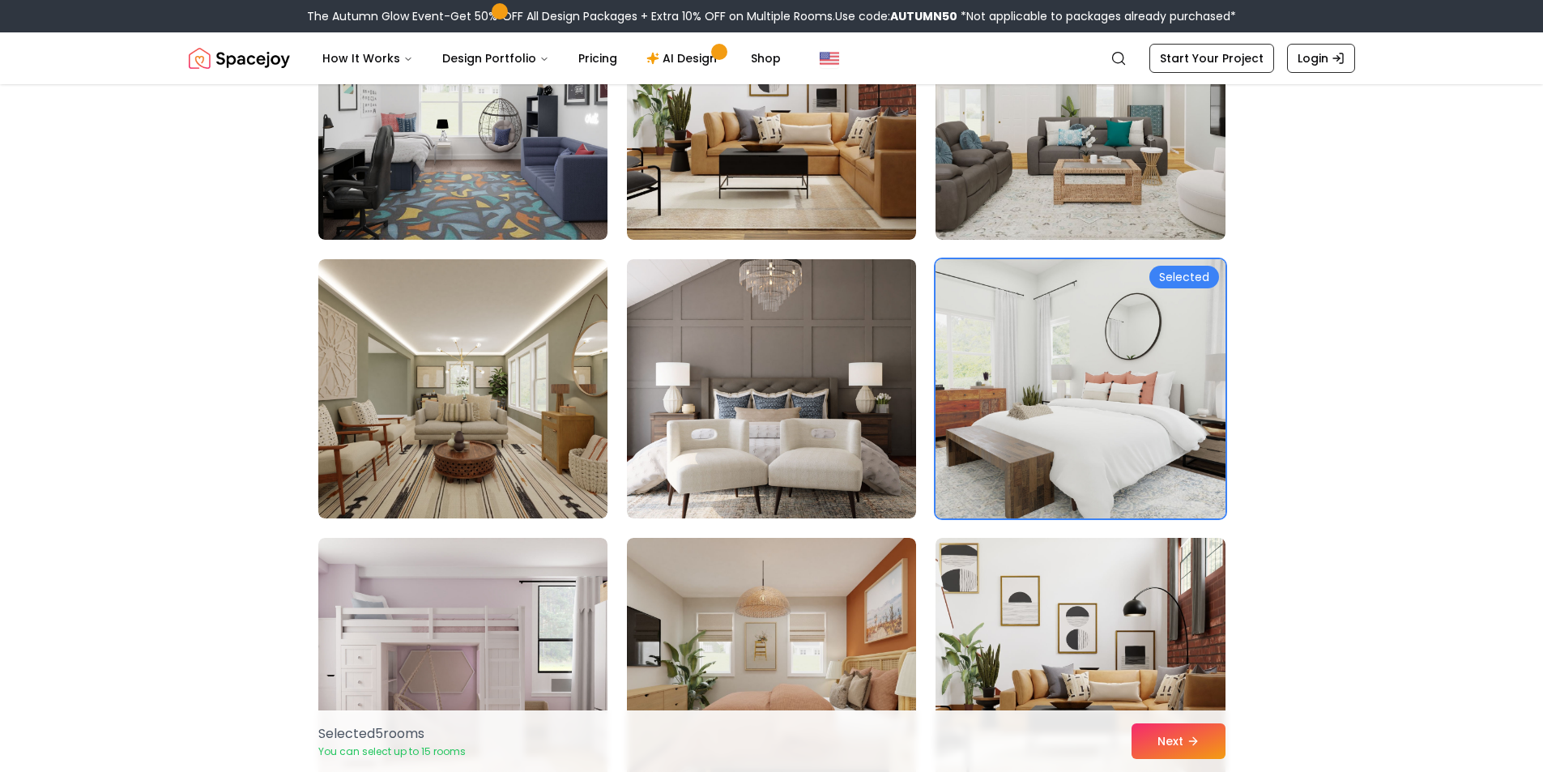
click at [1019, 440] on img at bounding box center [1080, 389] width 304 height 272
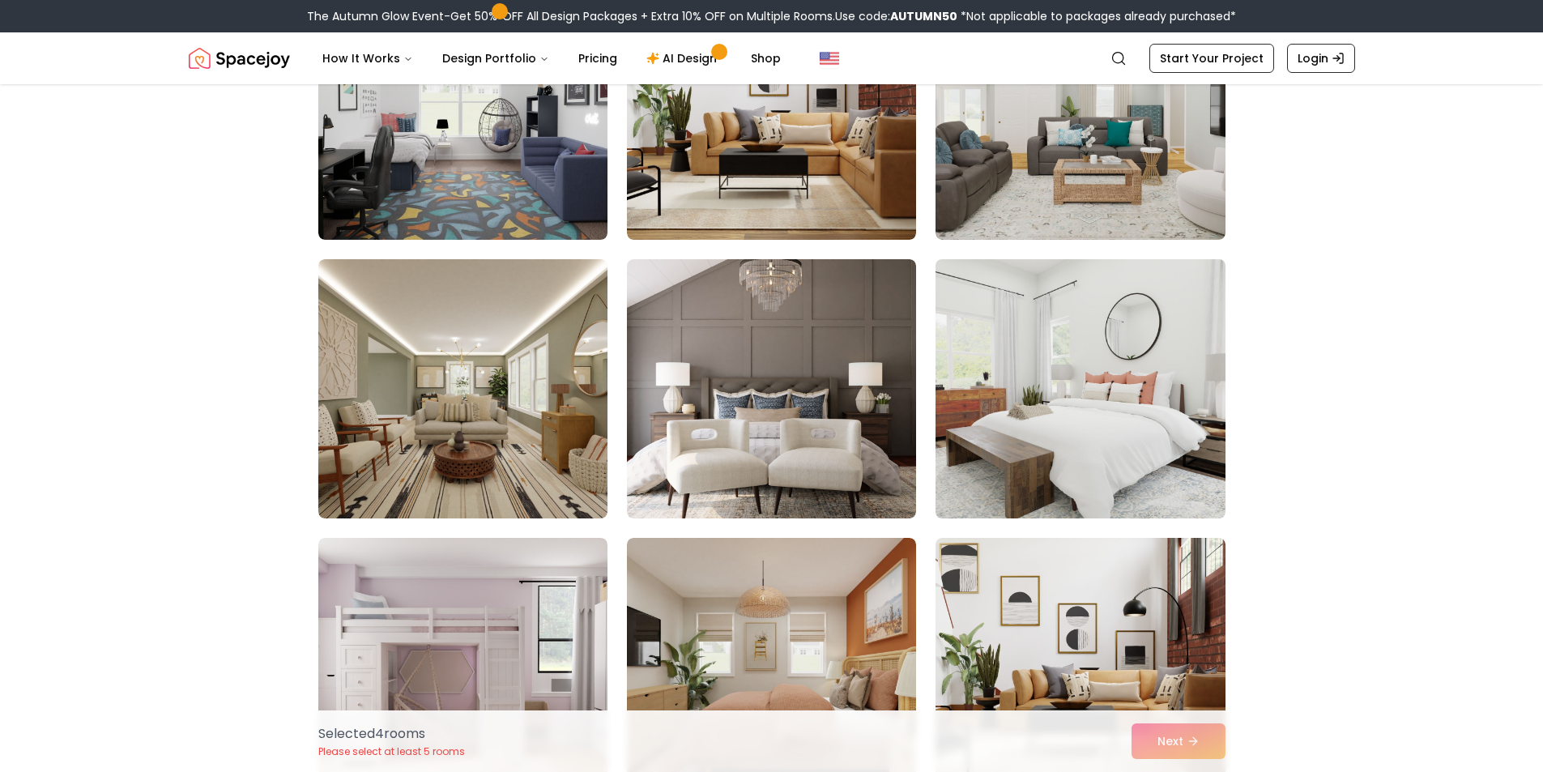
click at [1021, 444] on img at bounding box center [1080, 389] width 304 height 272
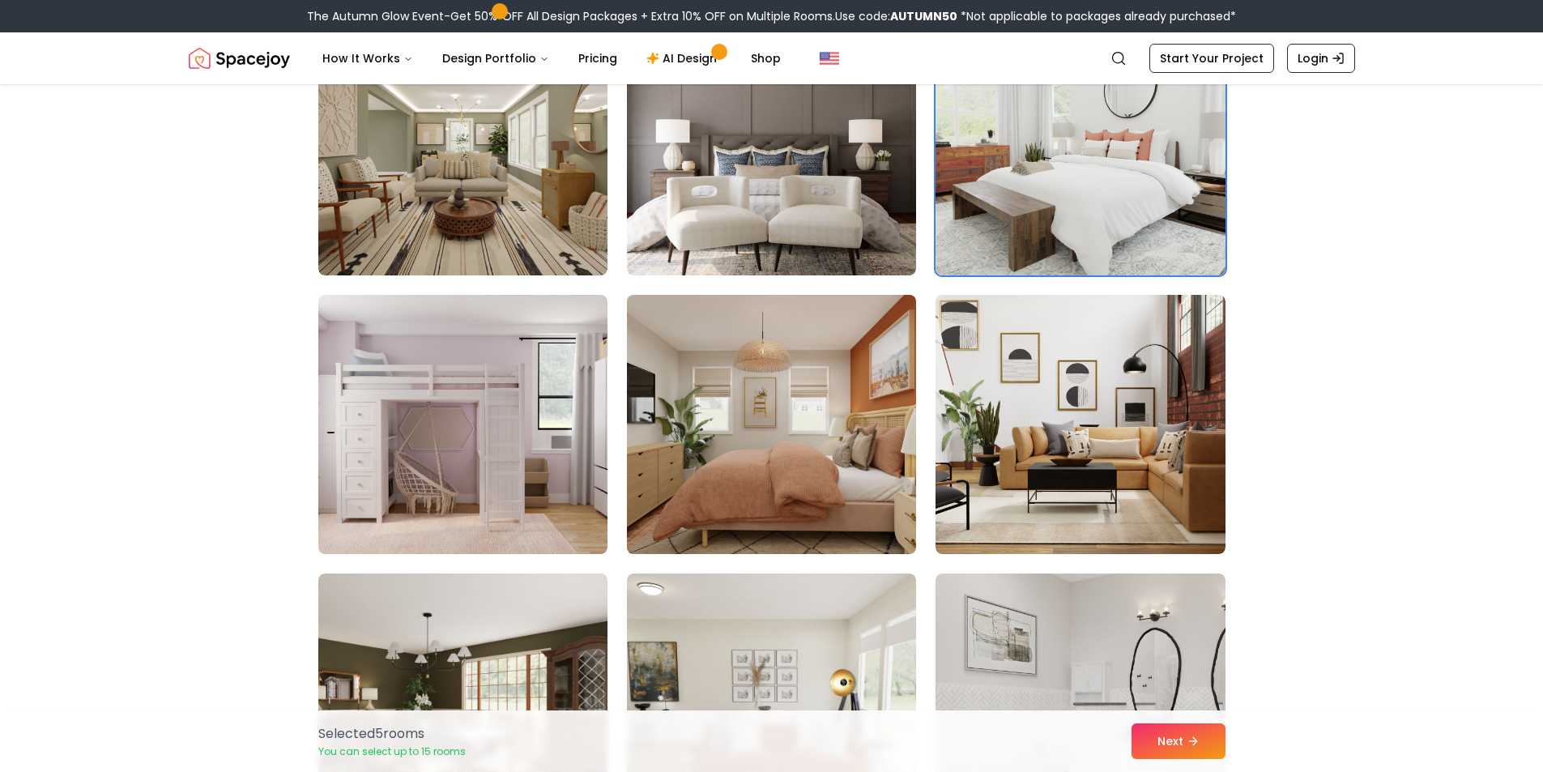
scroll to position [5058, 0]
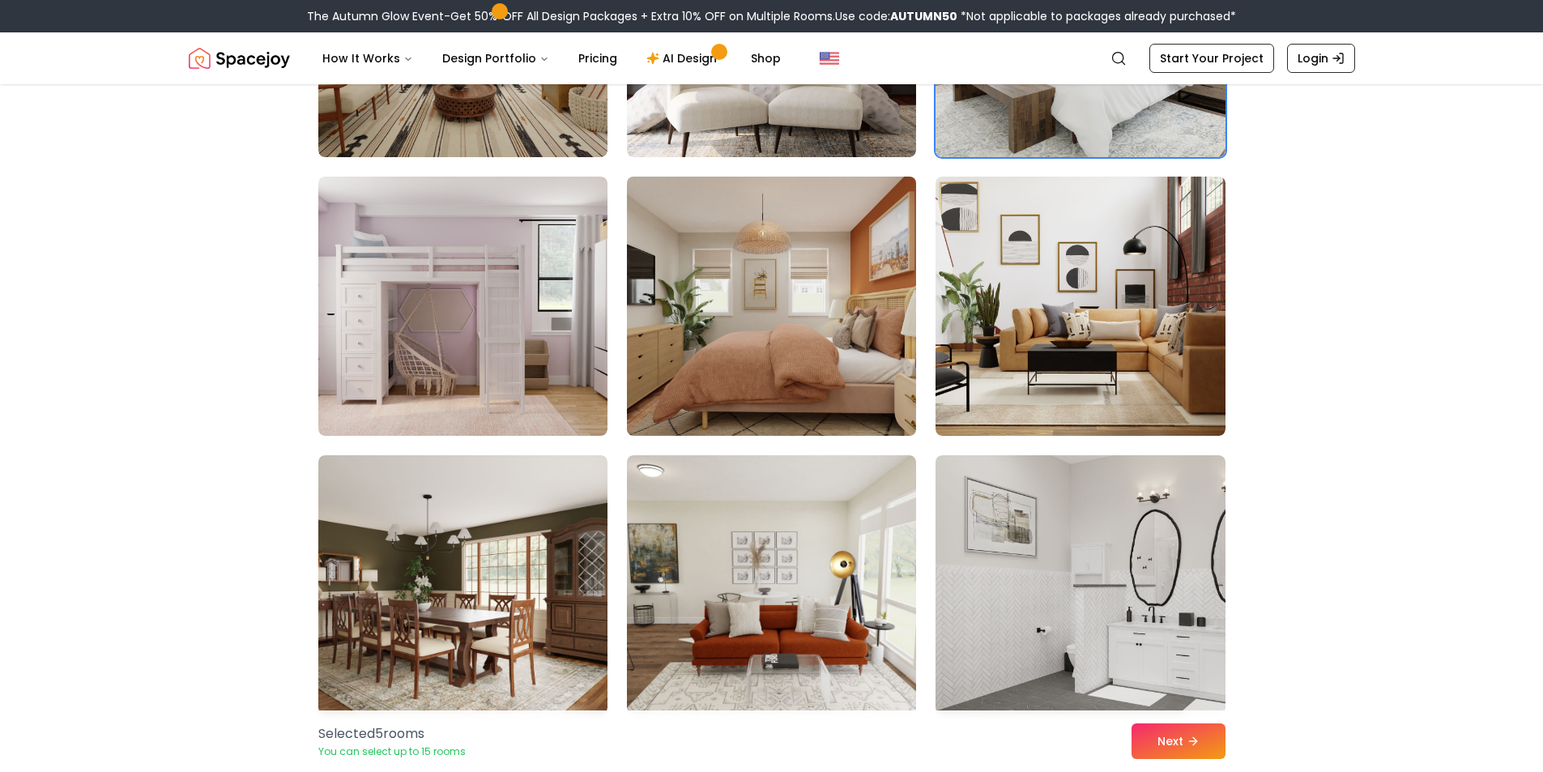
click at [870, 377] on img at bounding box center [771, 306] width 304 height 272
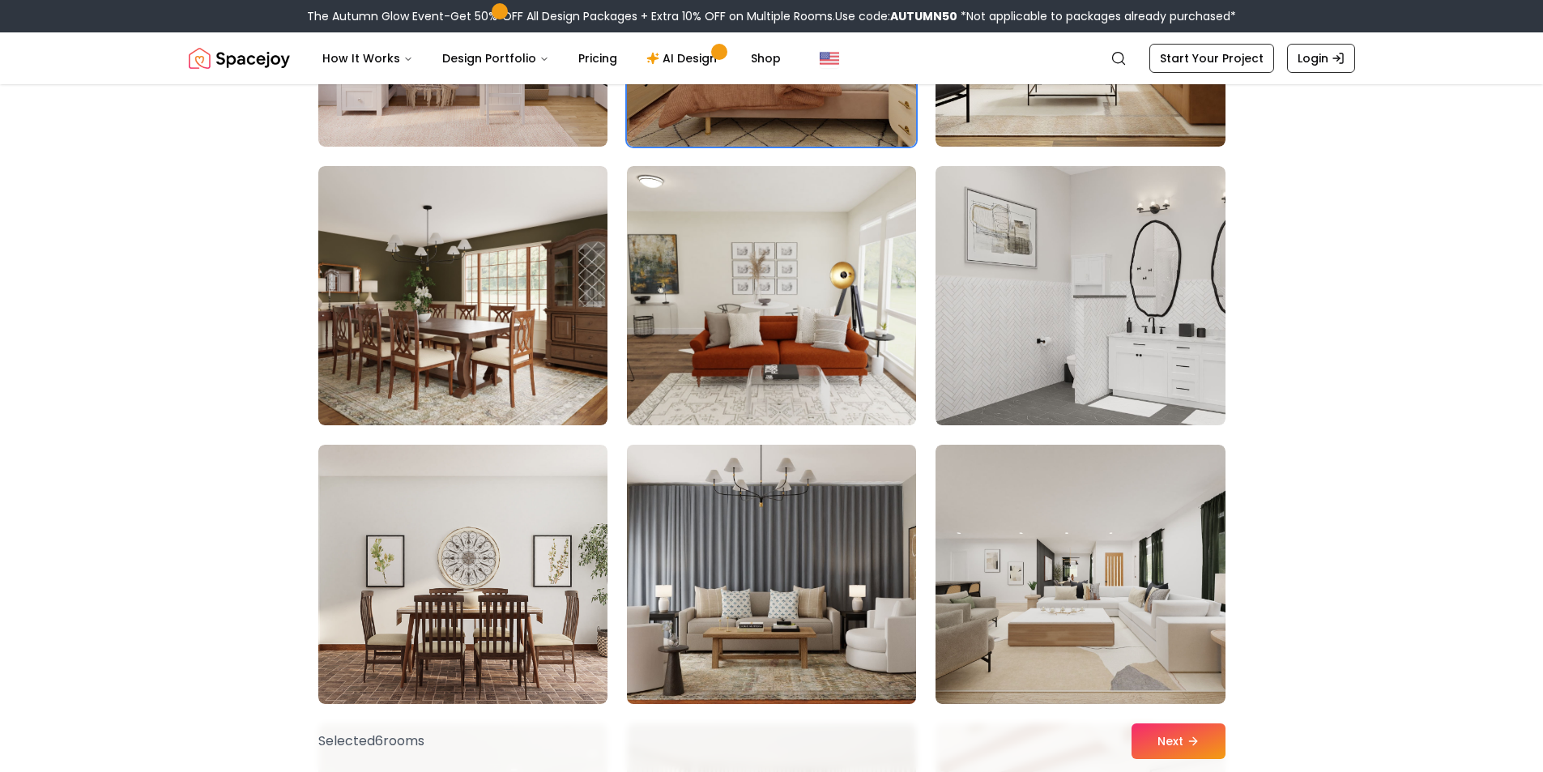
scroll to position [5536, 0]
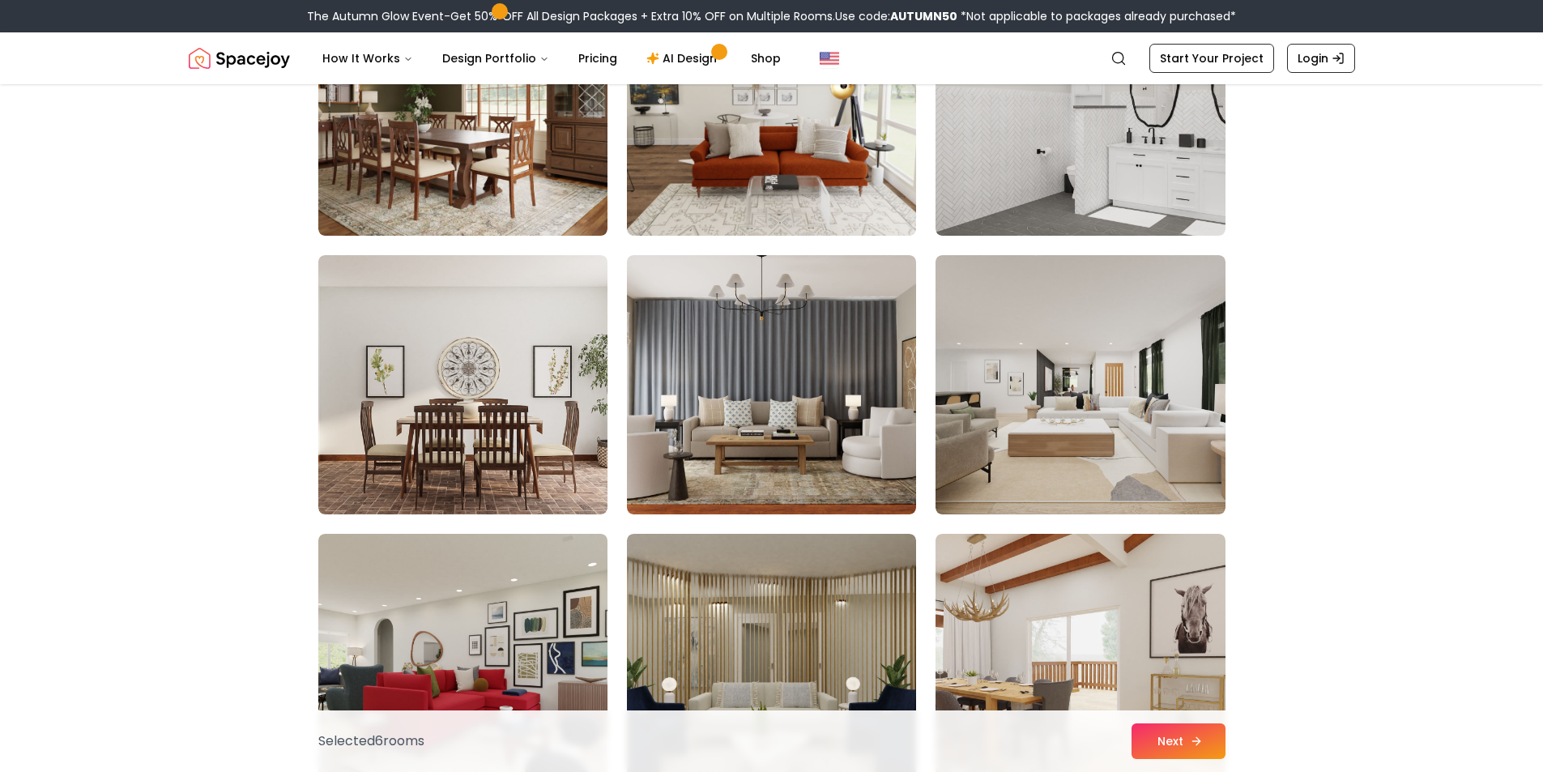
click at [1189, 746] on icon at bounding box center [1195, 740] width 13 height 13
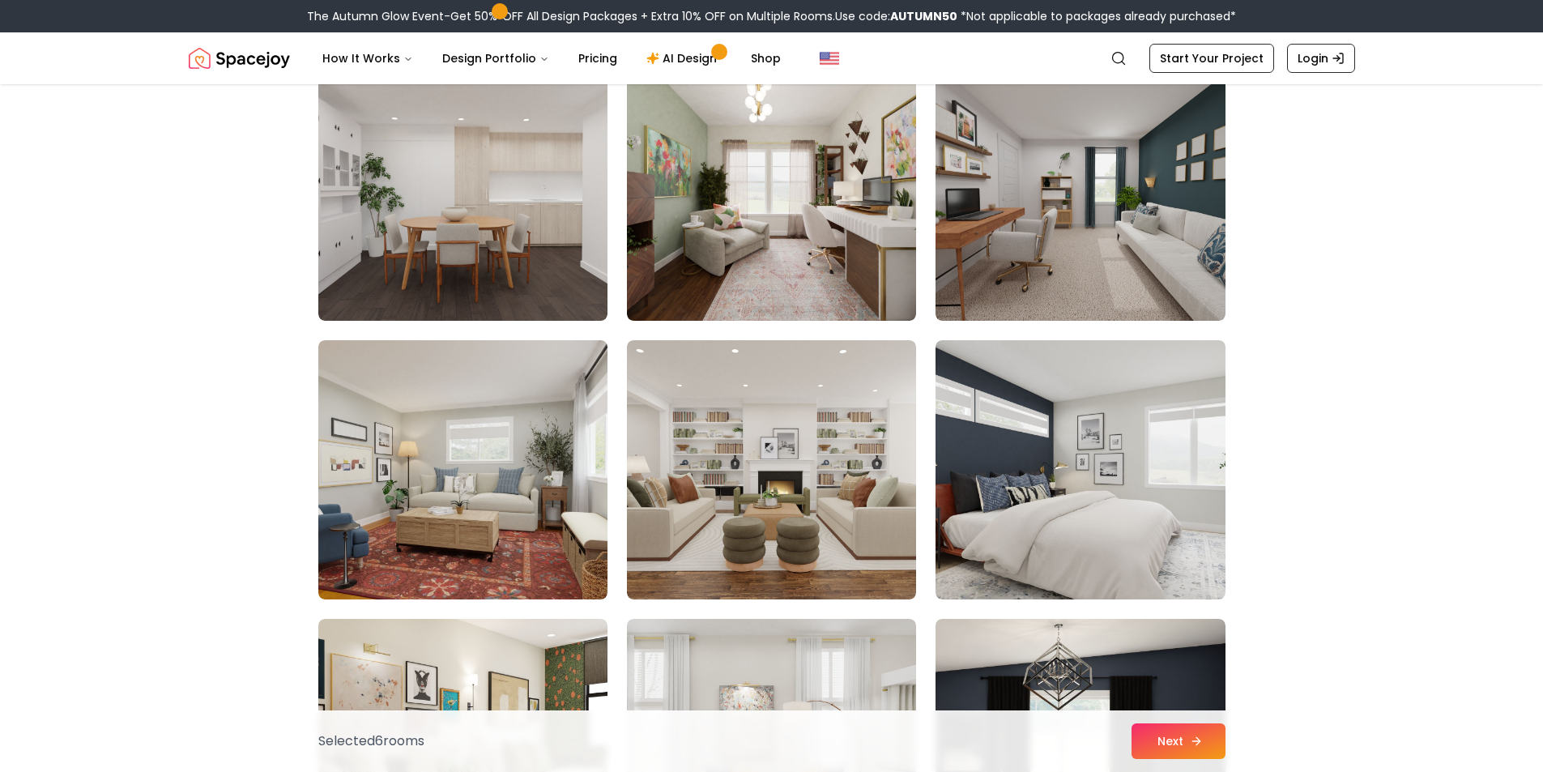
scroll to position [6235, 0]
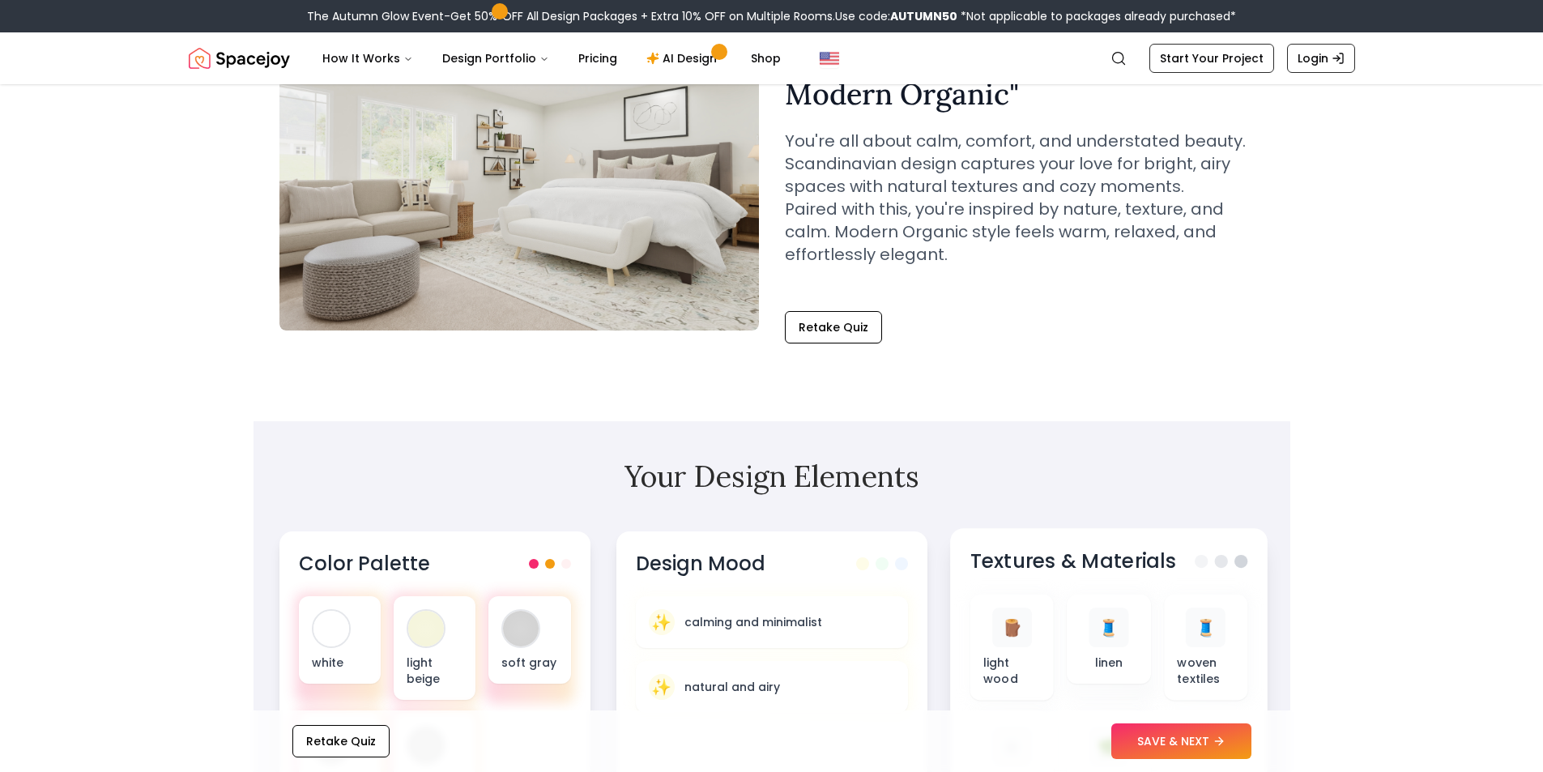
scroll to position [243, 0]
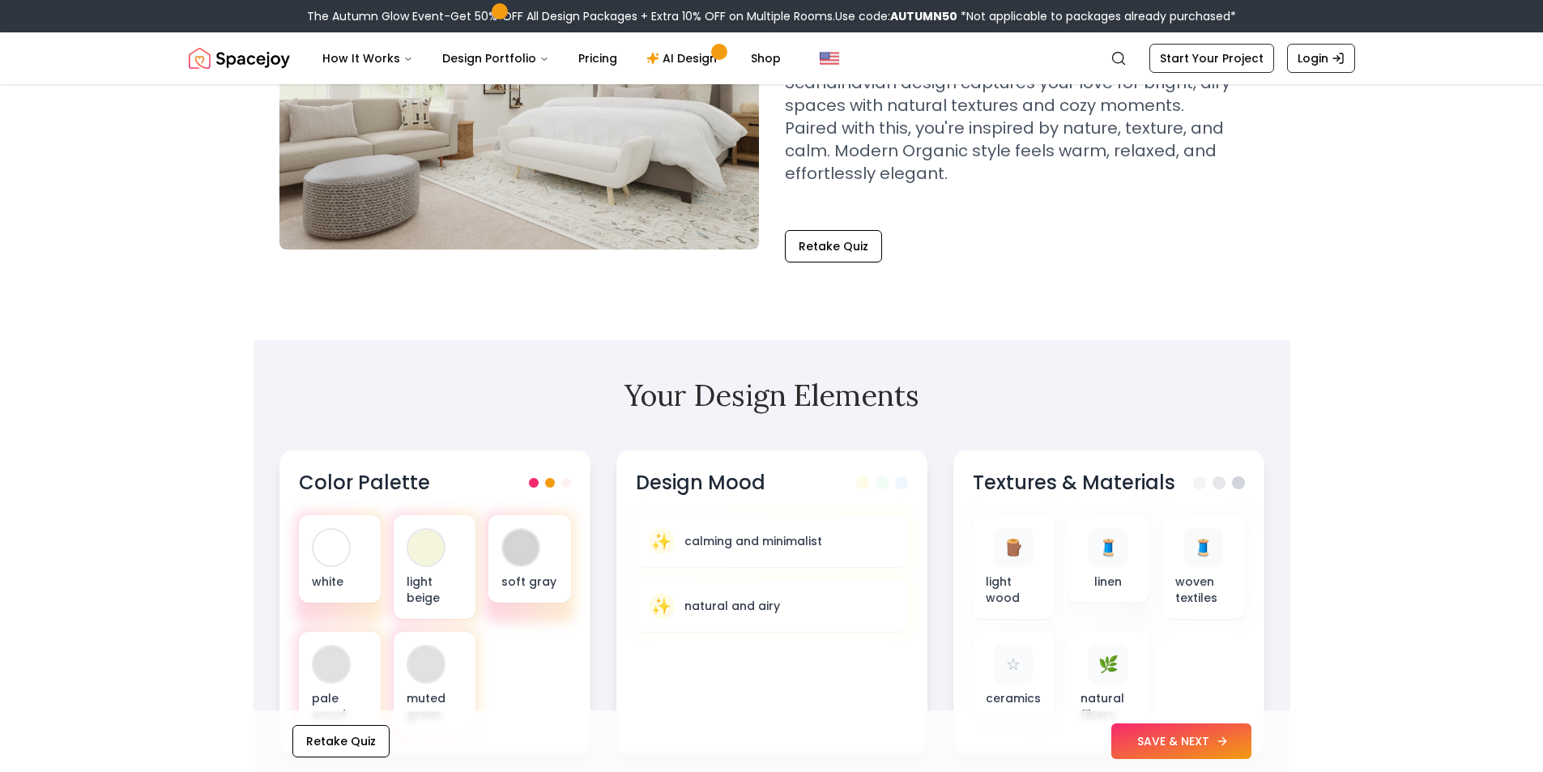
click at [1160, 740] on button "SAVE & NEXT" at bounding box center [1181, 741] width 140 height 36
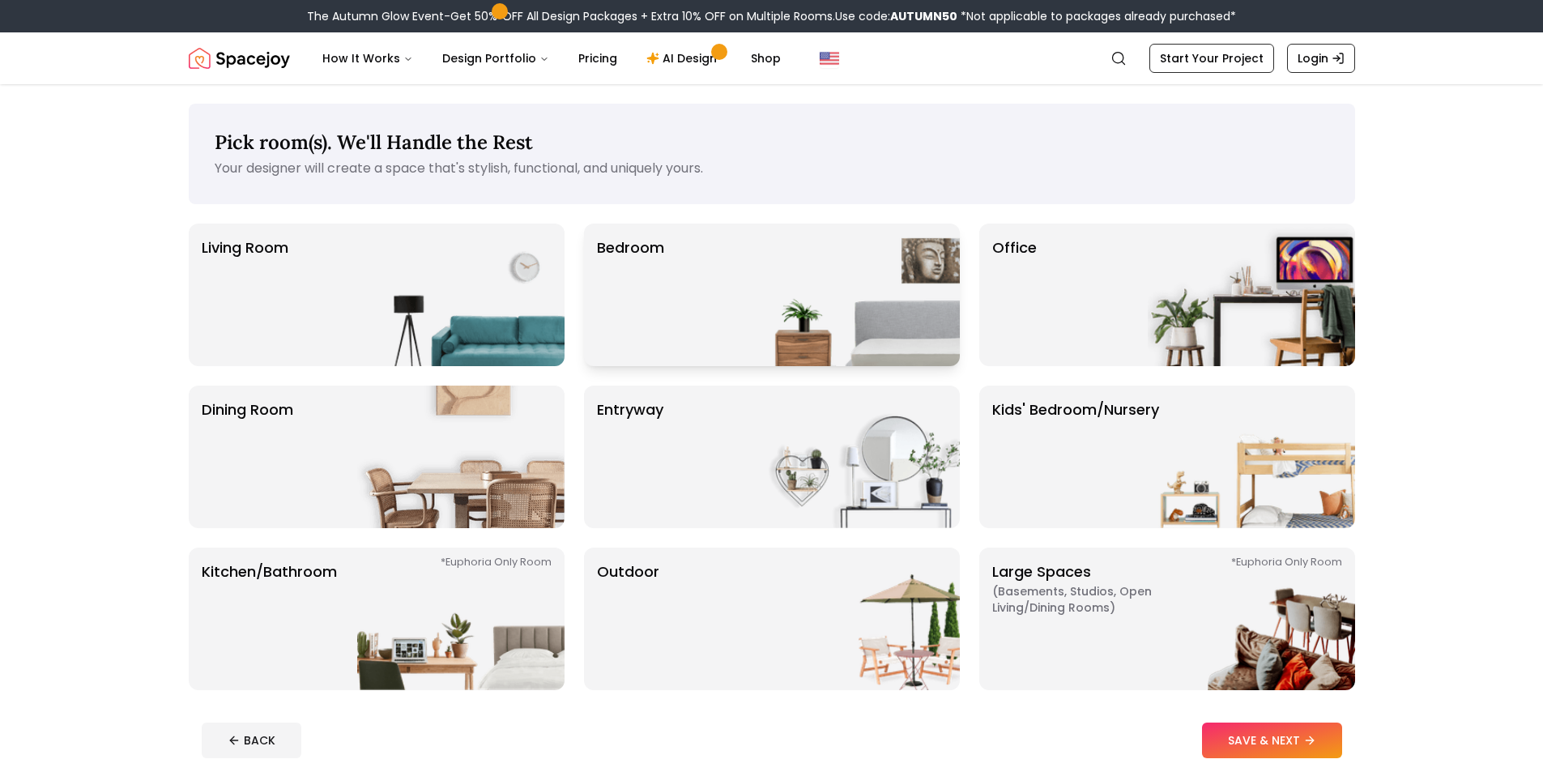
click at [636, 245] on p "Bedroom" at bounding box center [630, 294] width 67 height 117
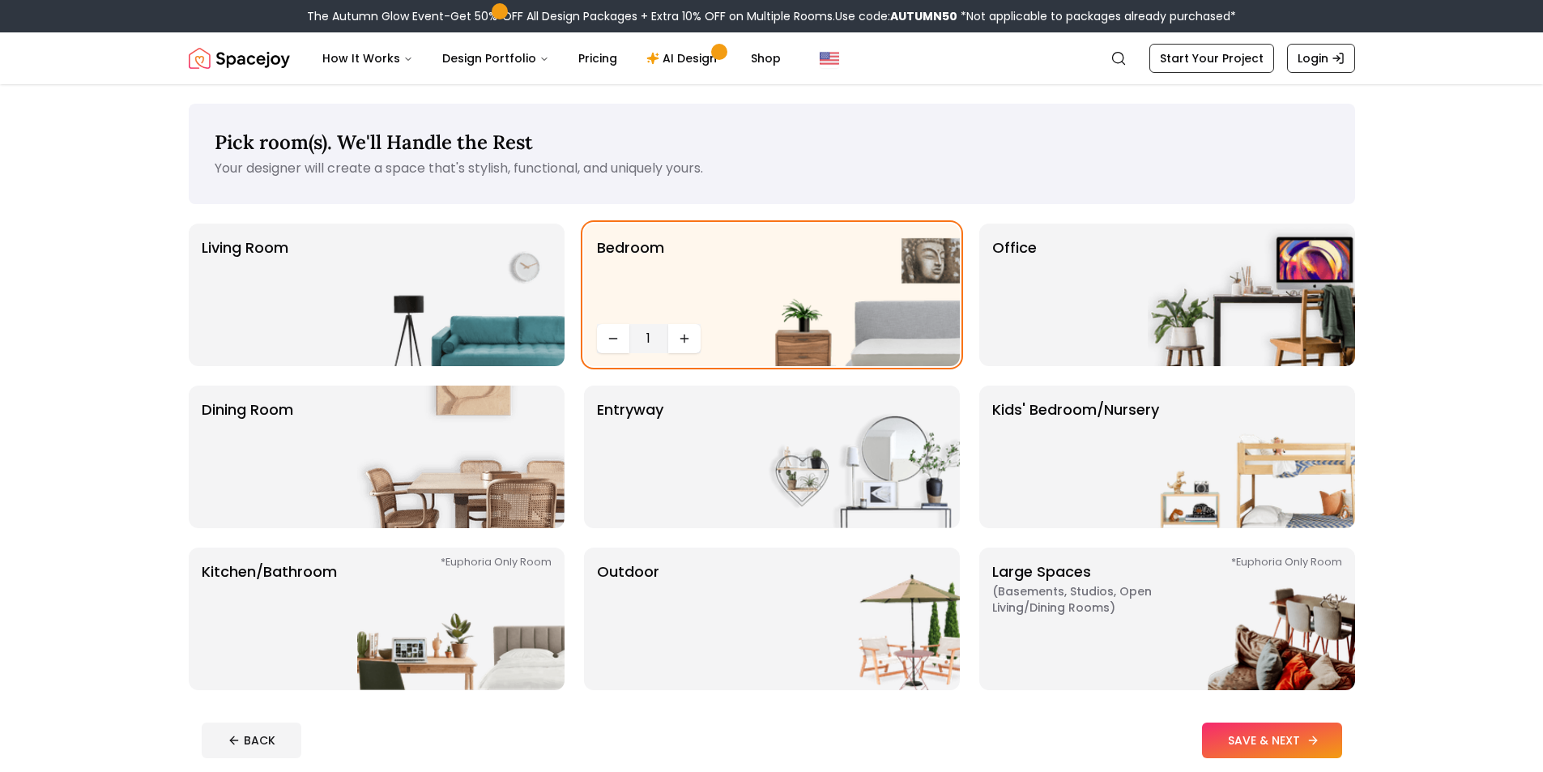
click at [1229, 739] on button "SAVE & NEXT" at bounding box center [1272, 740] width 140 height 36
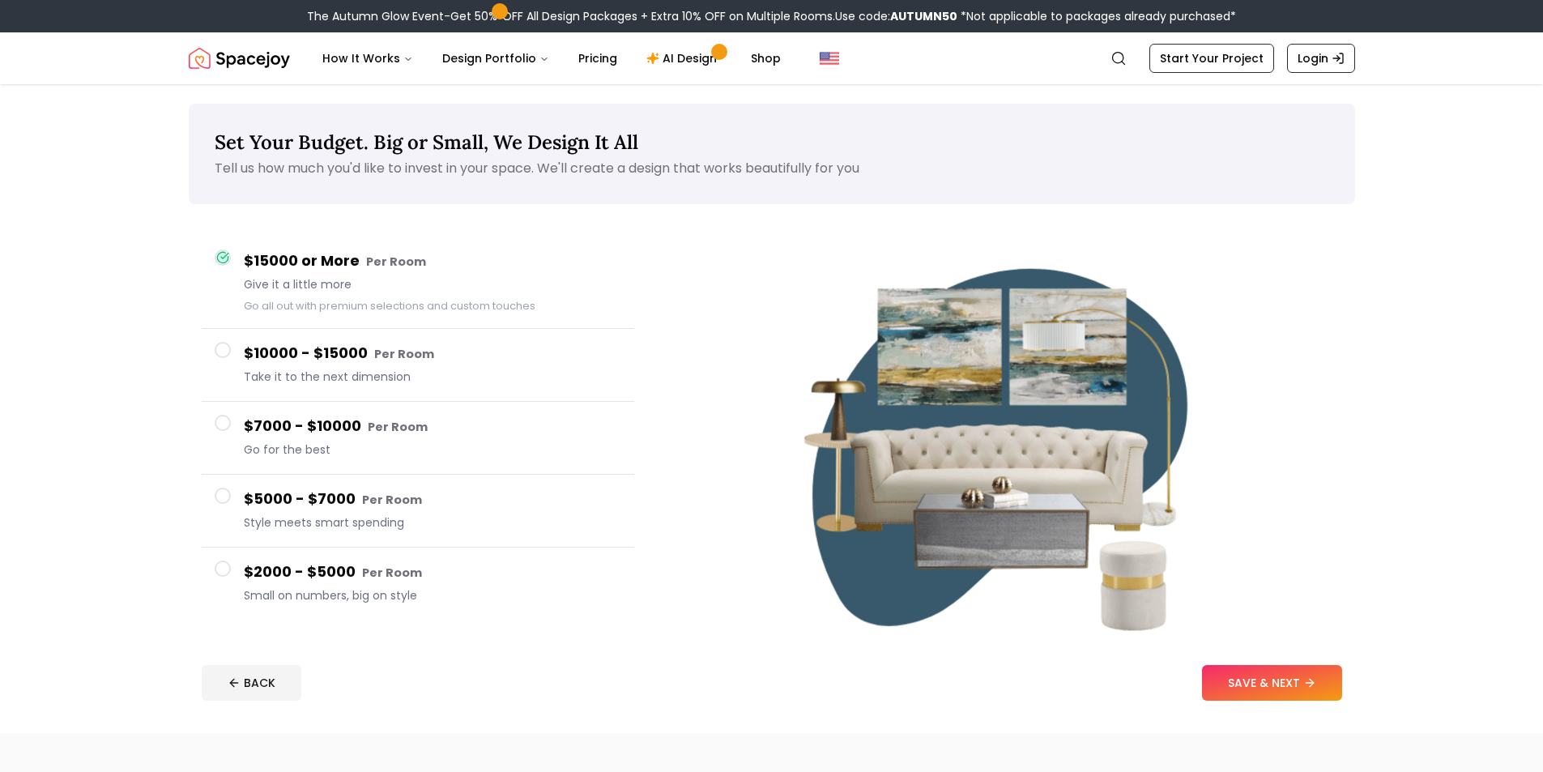
click at [407, 601] on span "Small on numbers, big on style" at bounding box center [432, 595] width 377 height 16
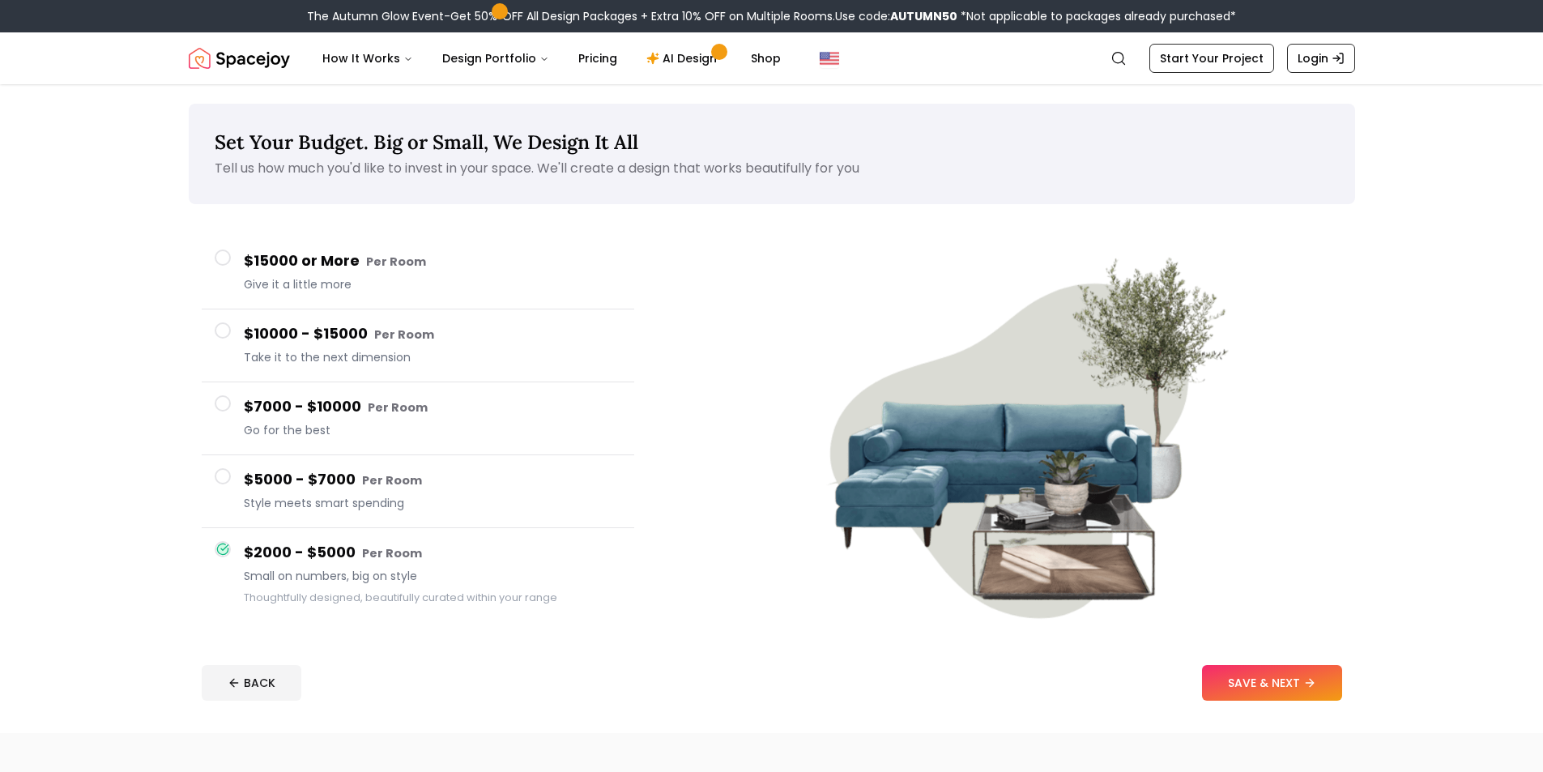
click at [1247, 687] on button "SAVE & NEXT" at bounding box center [1272, 683] width 140 height 36
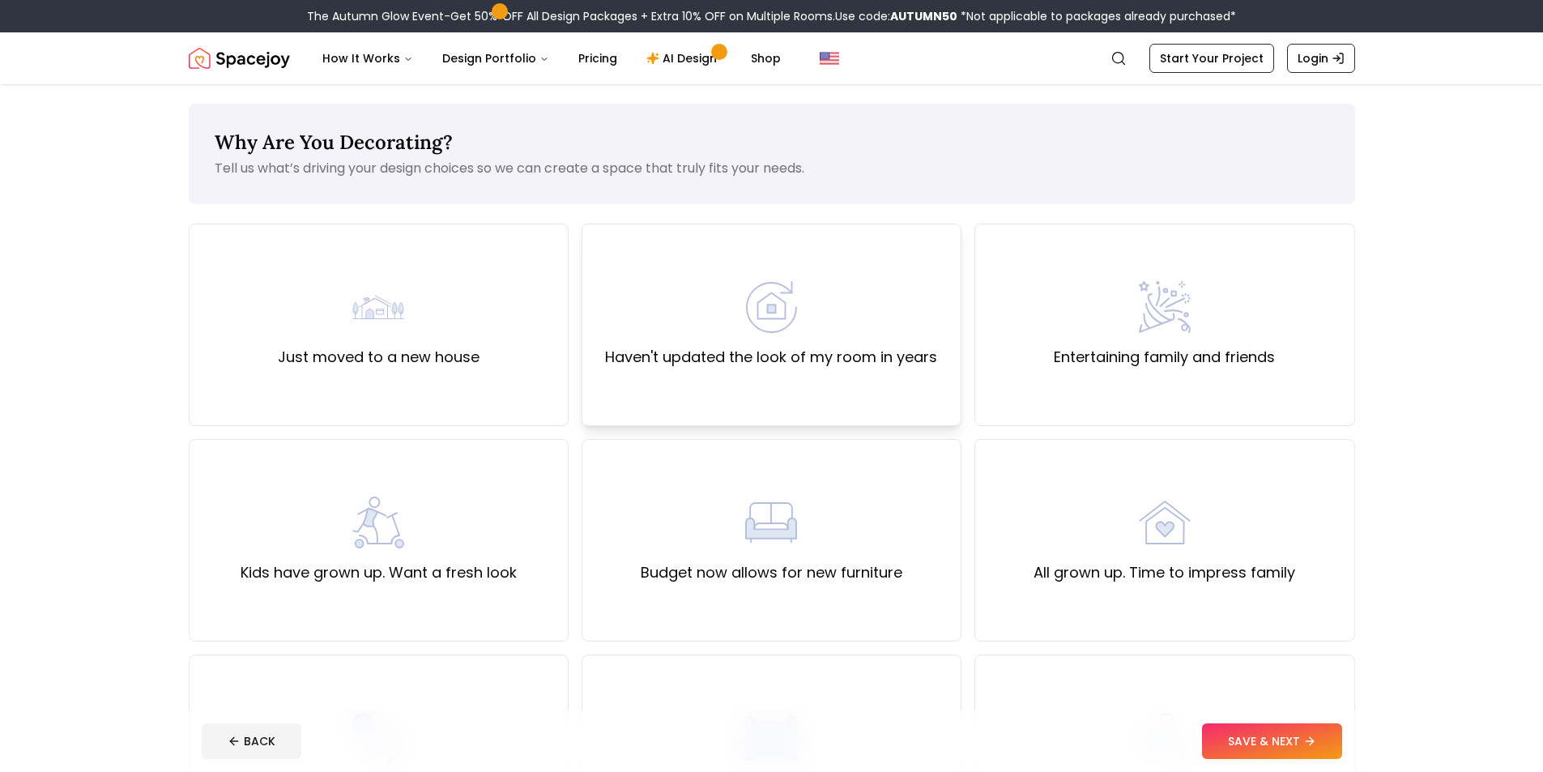
click at [748, 343] on div "Haven't updated the look of my room in years" at bounding box center [771, 324] width 332 height 87
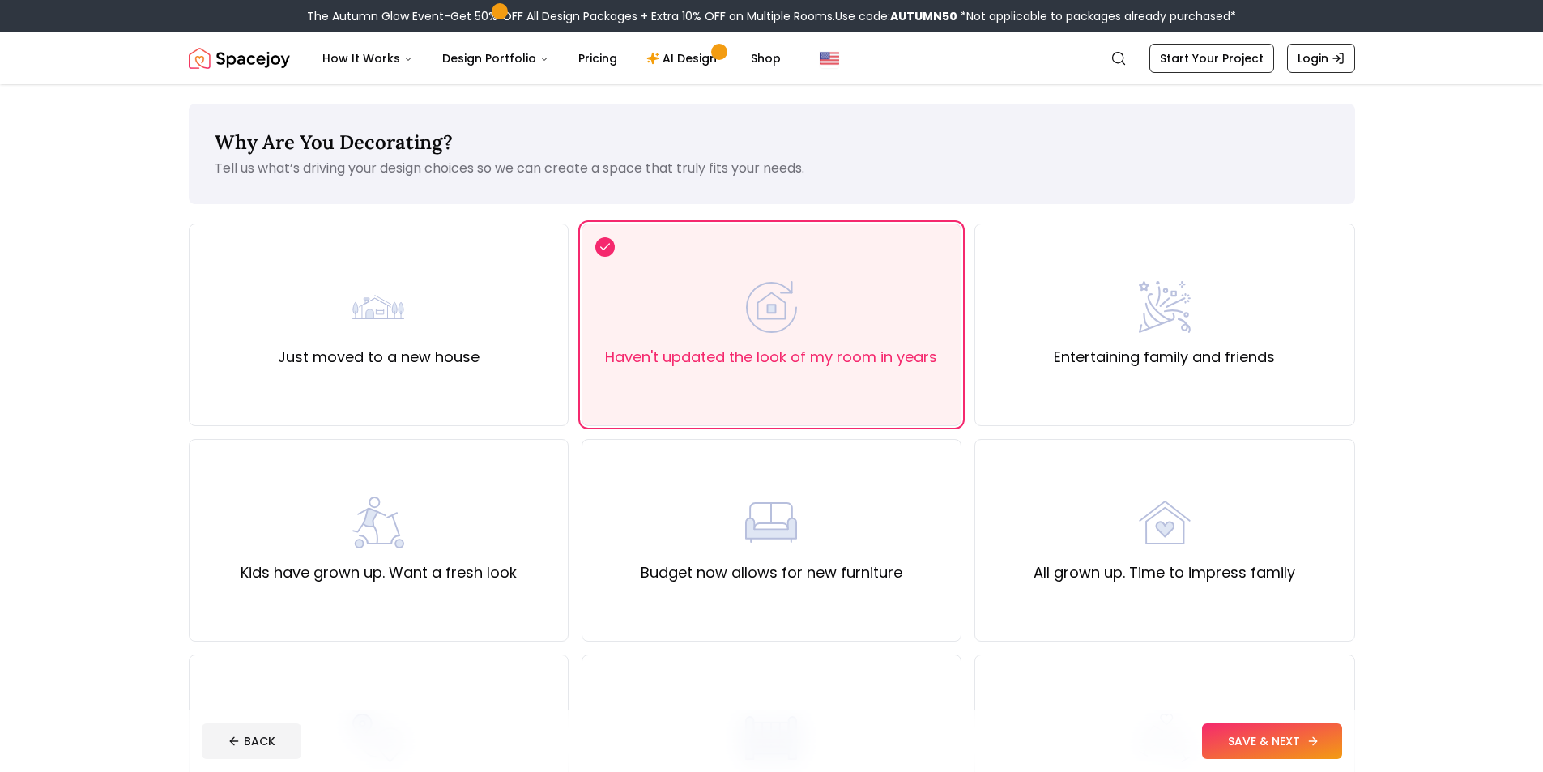
click at [1246, 740] on button "SAVE & NEXT" at bounding box center [1272, 741] width 140 height 36
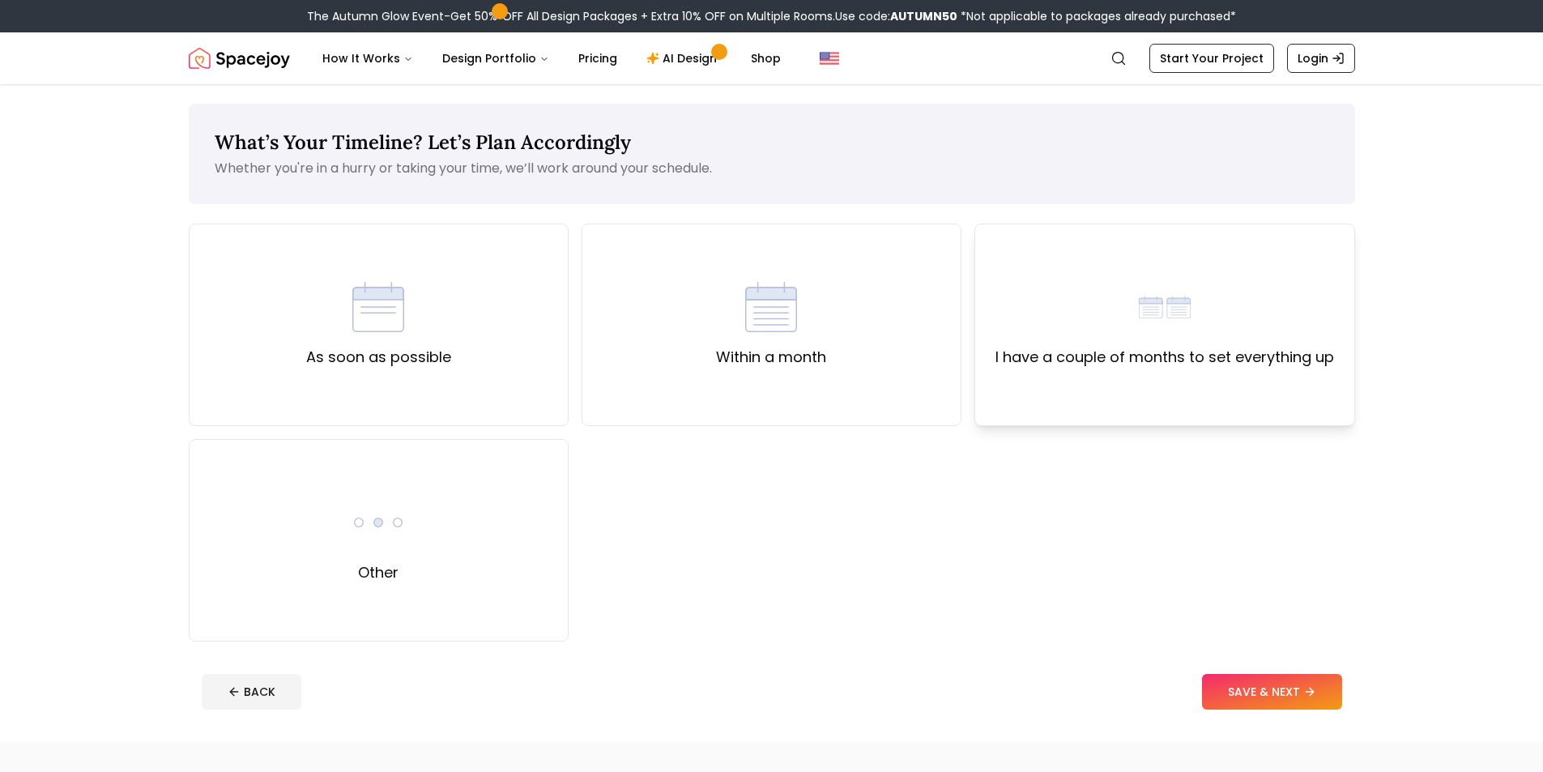
click at [1134, 349] on label "I have a couple of months to set everything up" at bounding box center [1164, 357] width 338 height 23
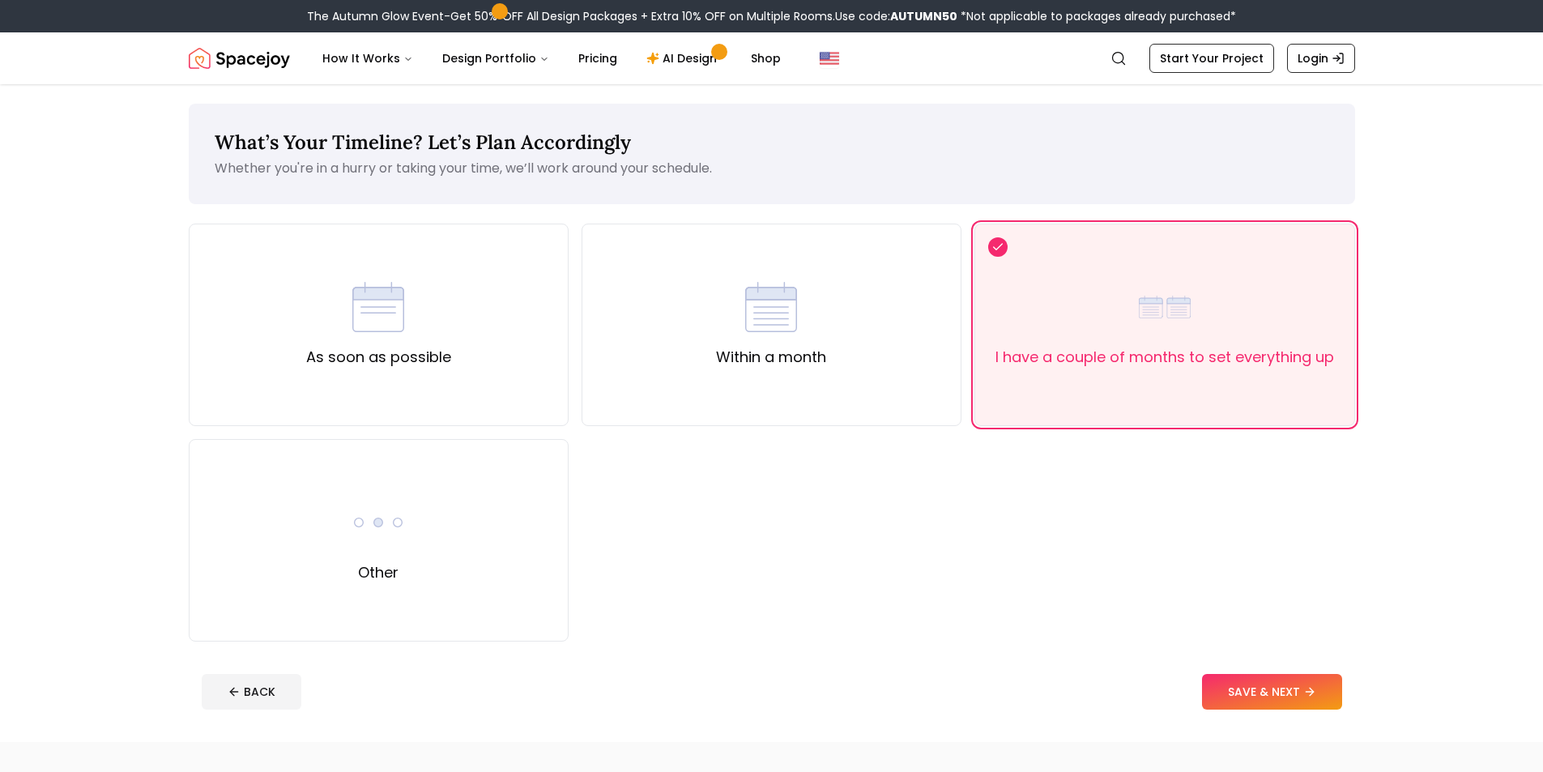
drag, startPoint x: 1251, startPoint y: 696, endPoint x: 1259, endPoint y: 699, distance: 8.5
click at [1252, 697] on button "SAVE & NEXT" at bounding box center [1272, 692] width 140 height 36
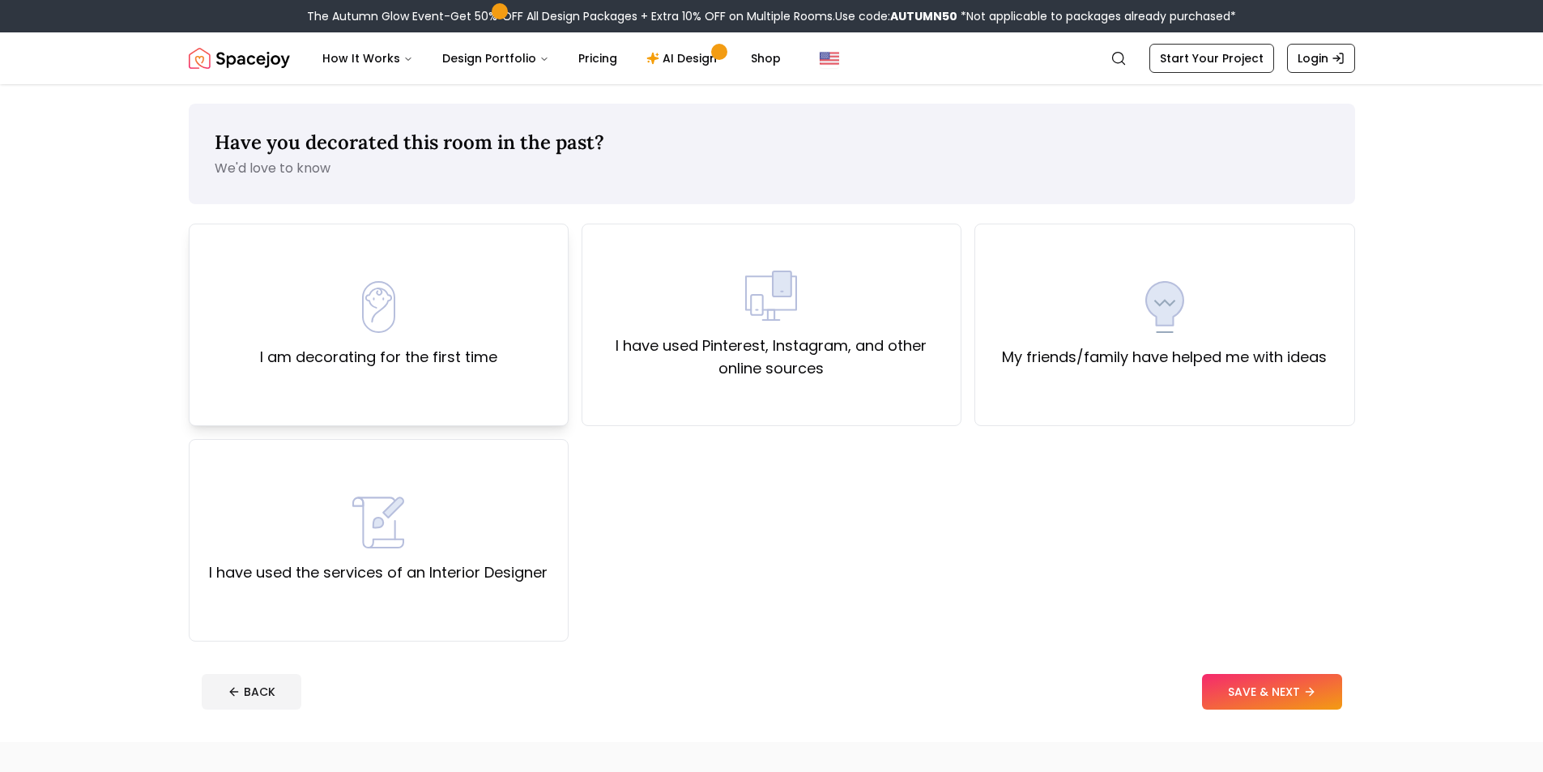
click at [349, 287] on div "I am decorating for the first time" at bounding box center [378, 324] width 237 height 87
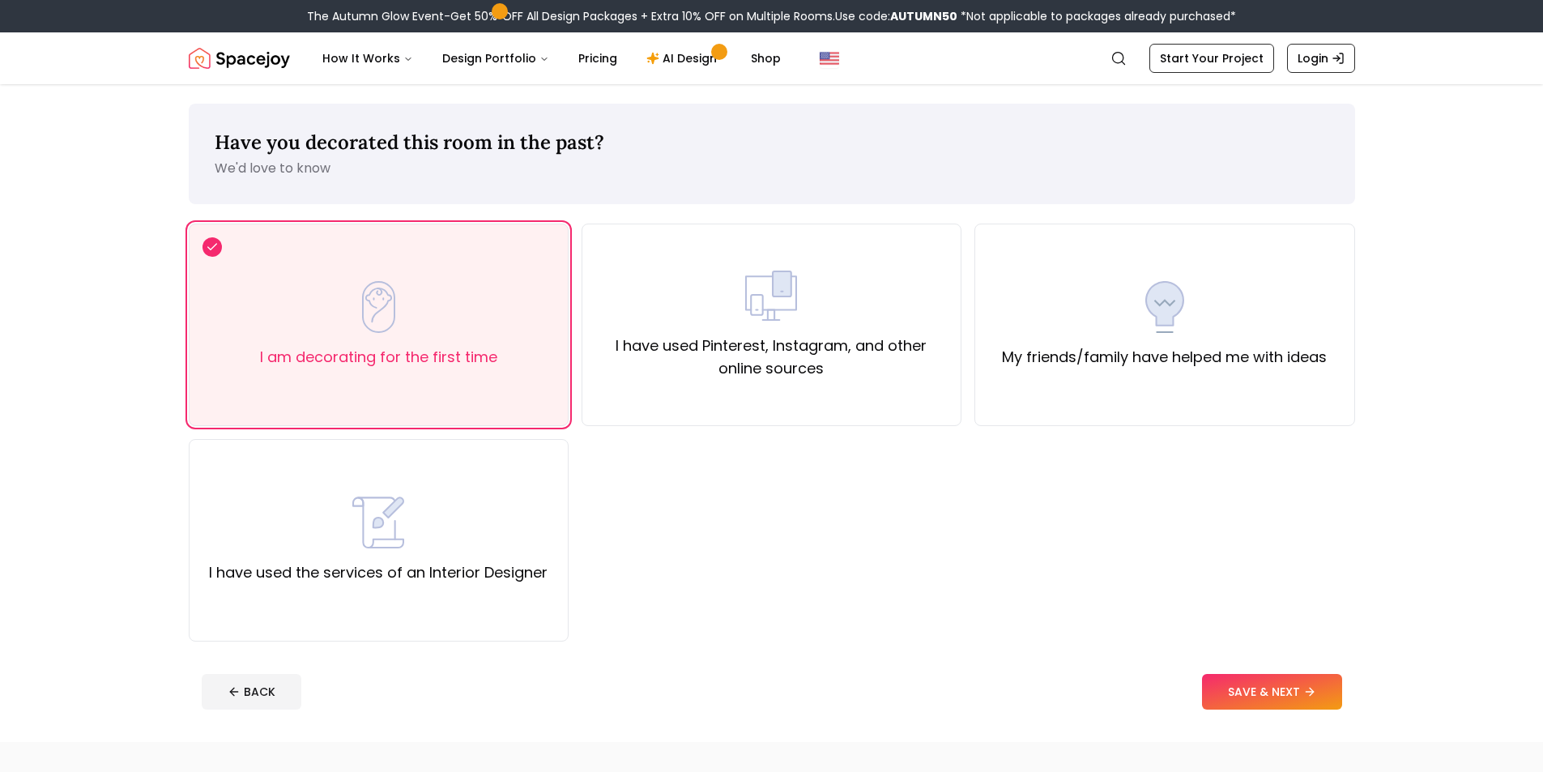
click at [1267, 704] on button "SAVE & NEXT" at bounding box center [1272, 692] width 140 height 36
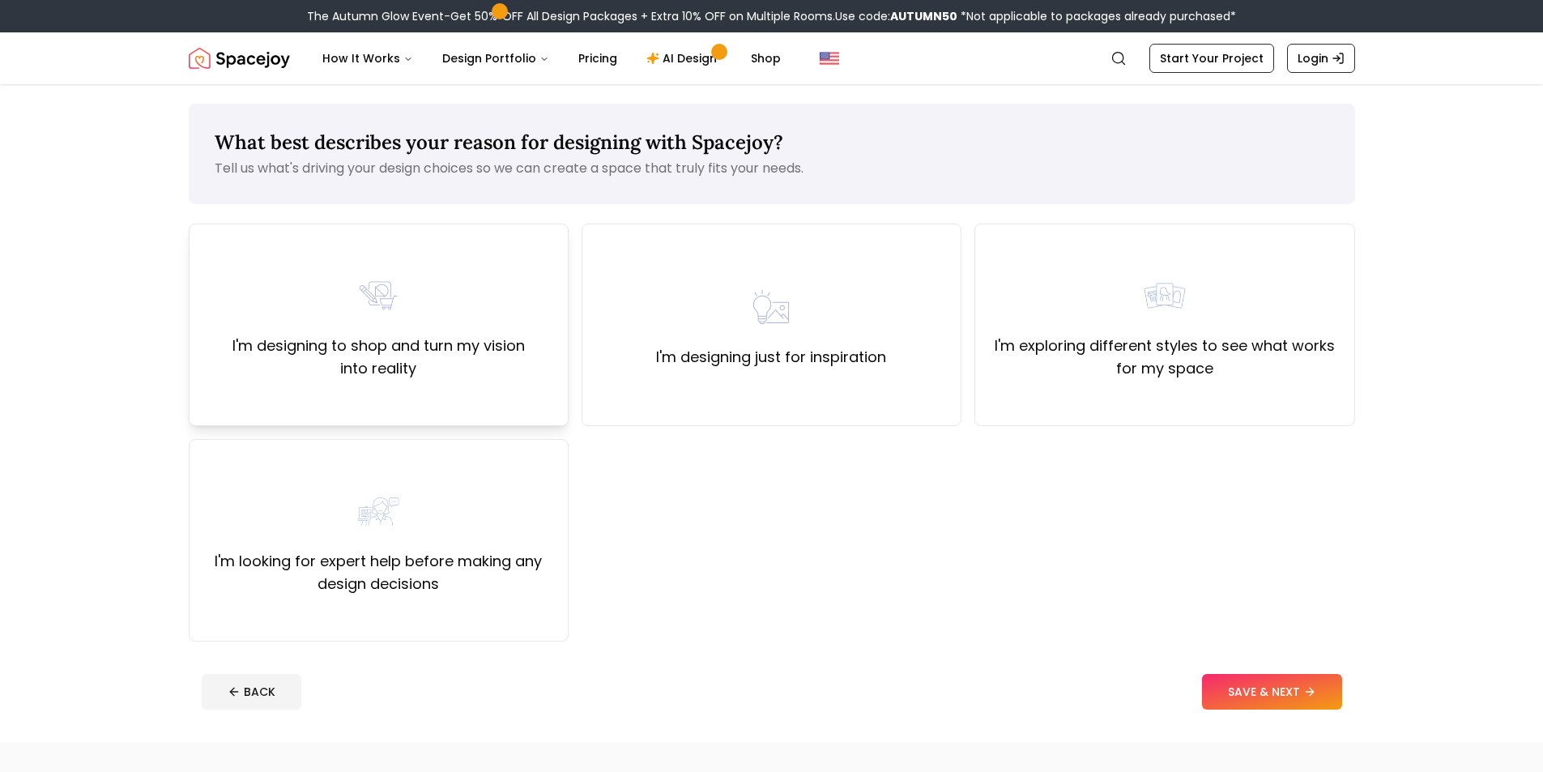
click at [415, 300] on div "I'm designing to shop and turn my vision into reality" at bounding box center [378, 325] width 352 height 110
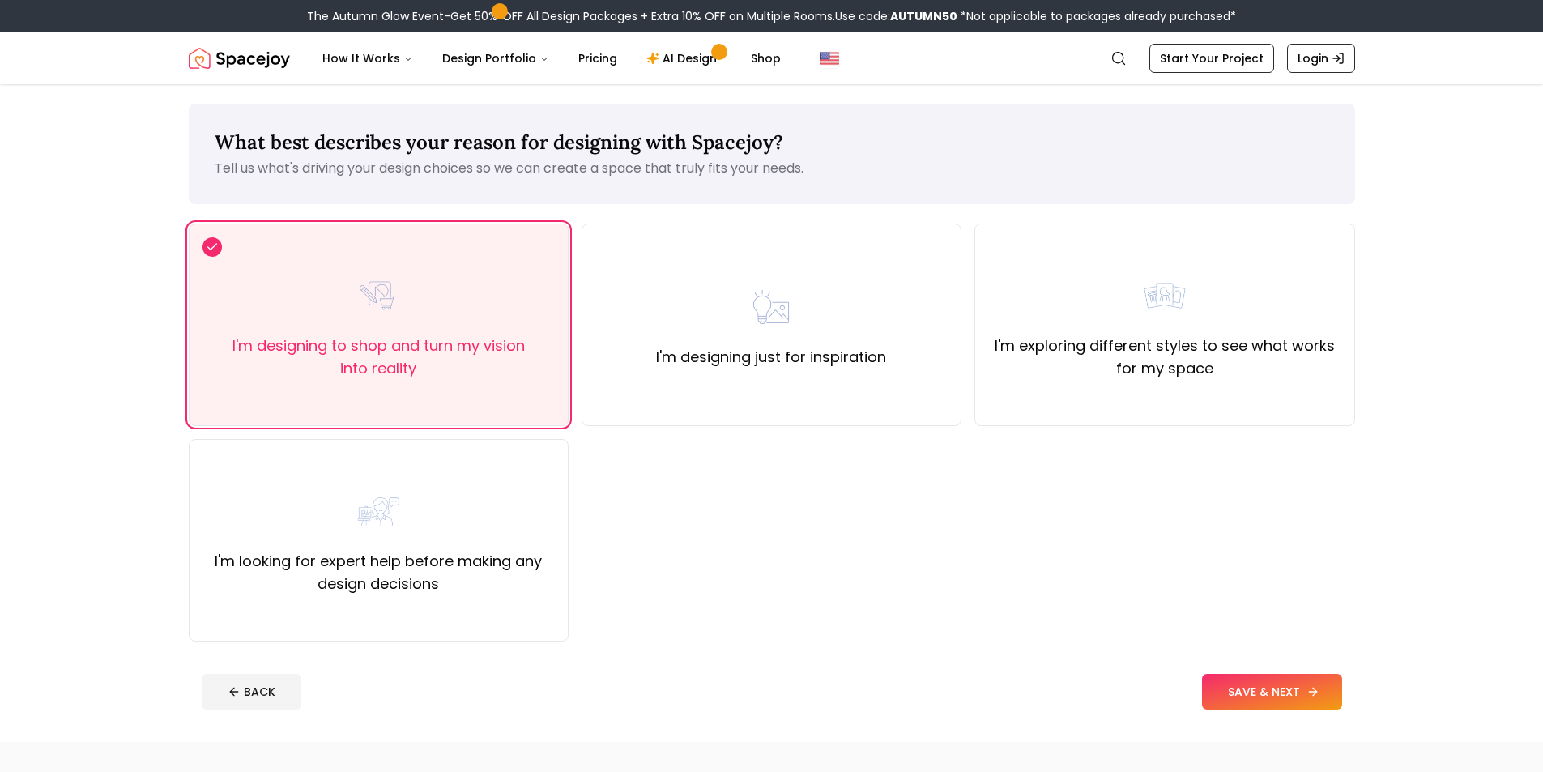
click at [1226, 675] on button "SAVE & NEXT" at bounding box center [1272, 692] width 140 height 36
